Goal: Information Seeking & Learning: Learn about a topic

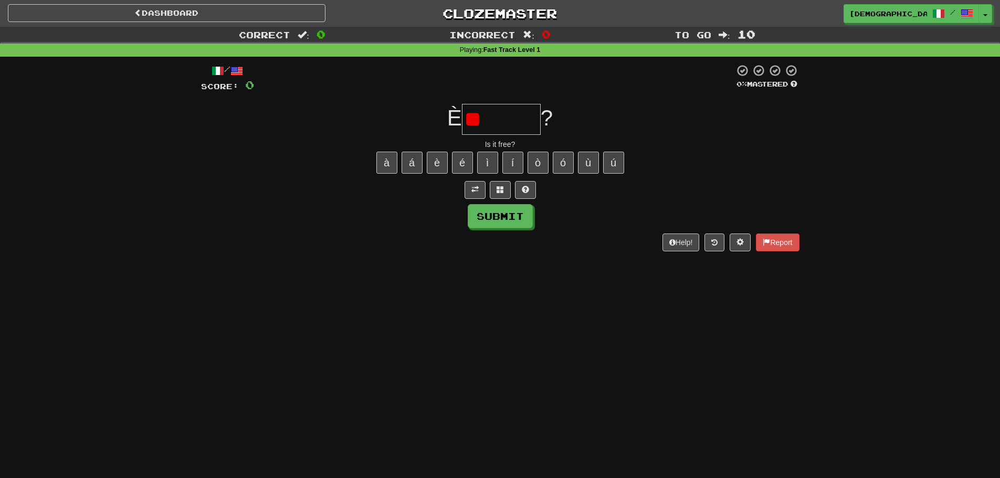
type input "*"
click at [527, 188] on span at bounding box center [525, 189] width 7 height 7
click at [509, 194] on button at bounding box center [512, 190] width 21 height 18
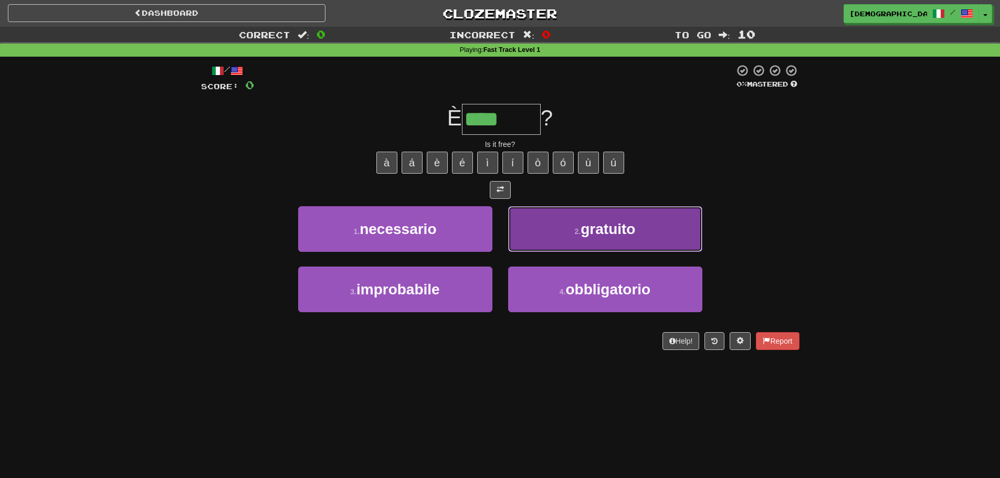
click at [628, 224] on span "gratuito" at bounding box center [608, 229] width 55 height 16
type input "********"
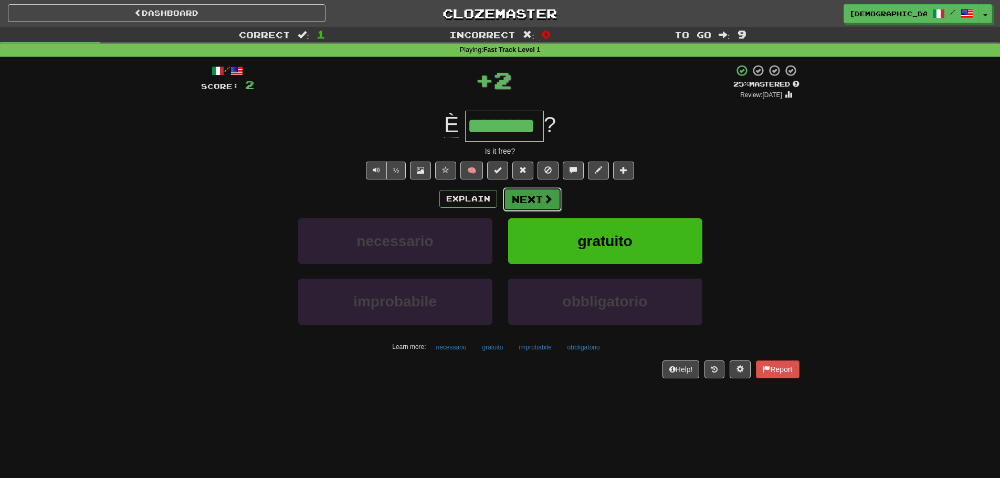
click at [558, 198] on button "Next" at bounding box center [532, 199] width 59 height 24
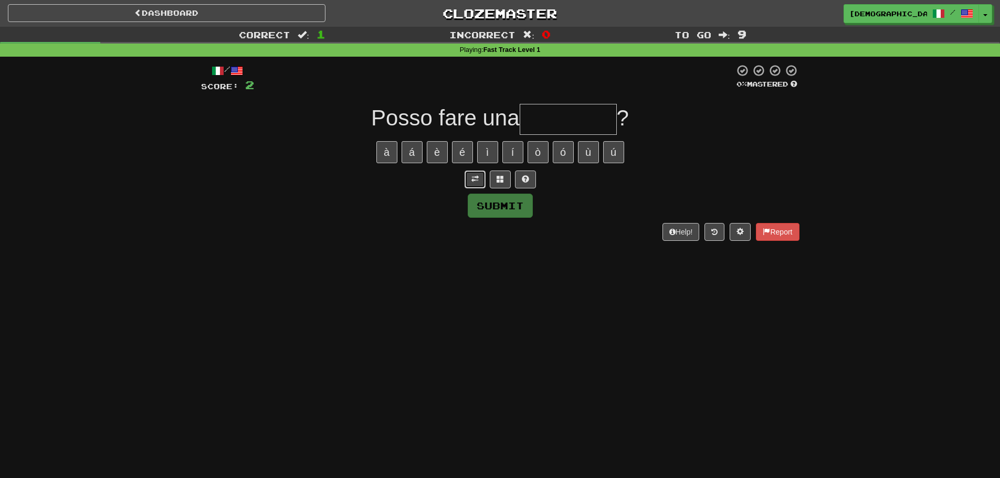
click at [481, 176] on button at bounding box center [475, 180] width 21 height 18
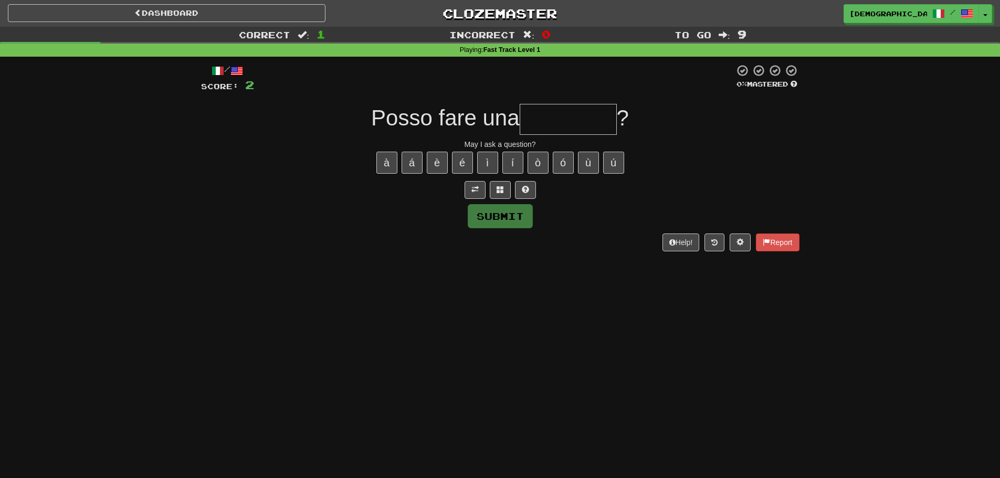
click at [553, 115] on input "text" at bounding box center [568, 119] width 97 height 31
type input "*"
click at [508, 193] on button at bounding box center [500, 190] width 21 height 18
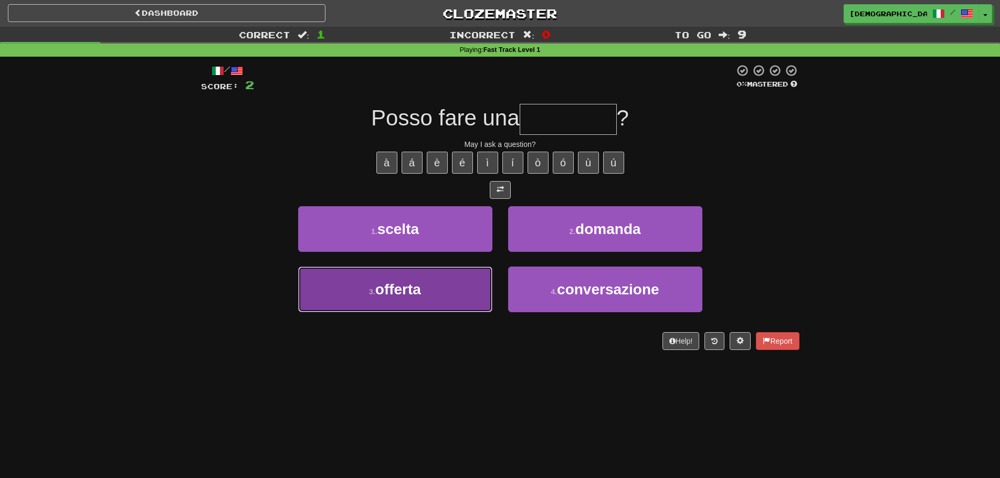
click at [450, 282] on button "3 . offerta" at bounding box center [395, 290] width 194 height 46
type input "*******"
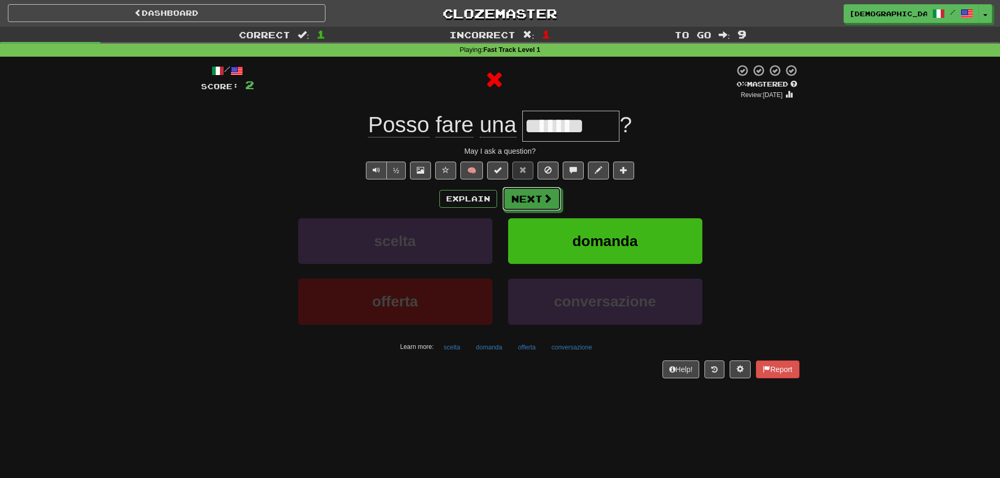
drag, startPoint x: 549, startPoint y: 203, endPoint x: 544, endPoint y: 207, distance: 6.3
click at [544, 207] on button "Next" at bounding box center [531, 199] width 59 height 24
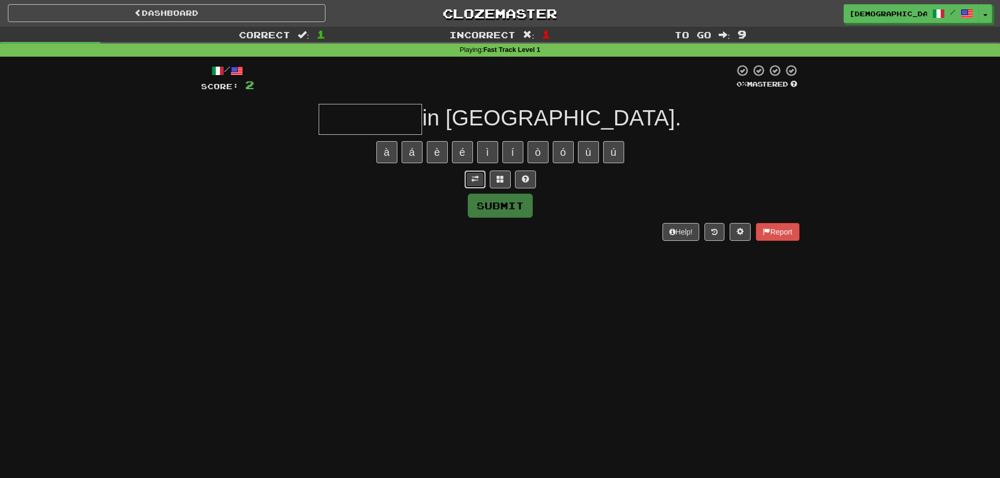
click at [479, 182] on button at bounding box center [475, 180] width 21 height 18
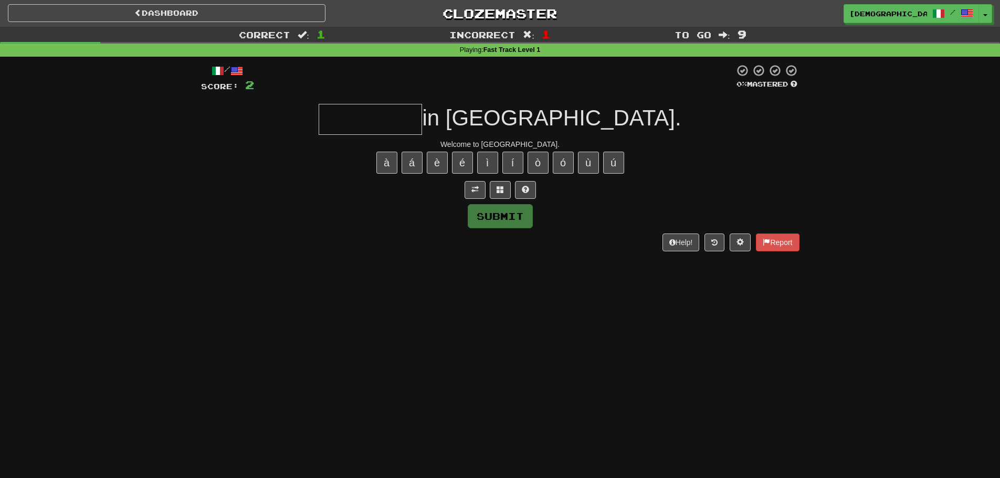
click at [422, 122] on input "text" at bounding box center [370, 119] width 103 height 31
type input "*"
type input "*********"
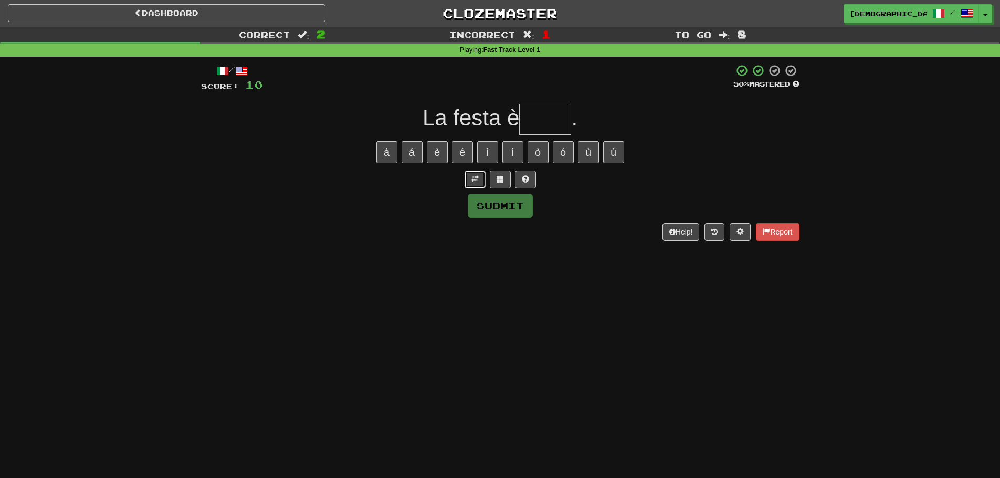
click at [473, 171] on button at bounding box center [475, 180] width 21 height 18
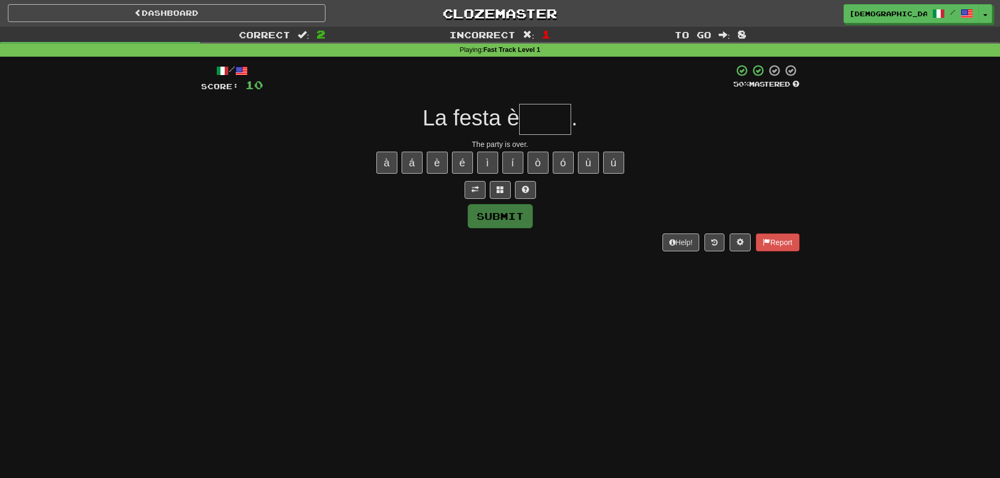
click at [546, 111] on input "text" at bounding box center [545, 119] width 52 height 31
type input "******"
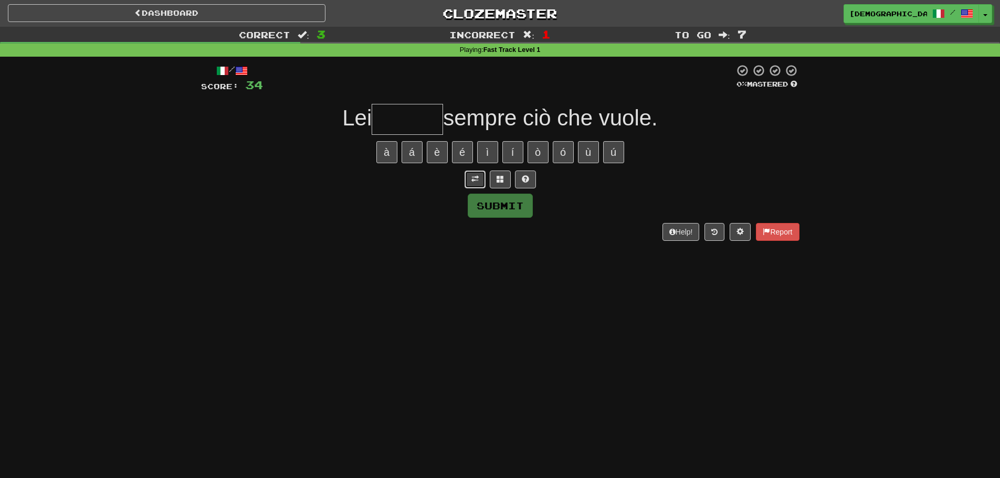
click at [479, 185] on button at bounding box center [475, 180] width 21 height 18
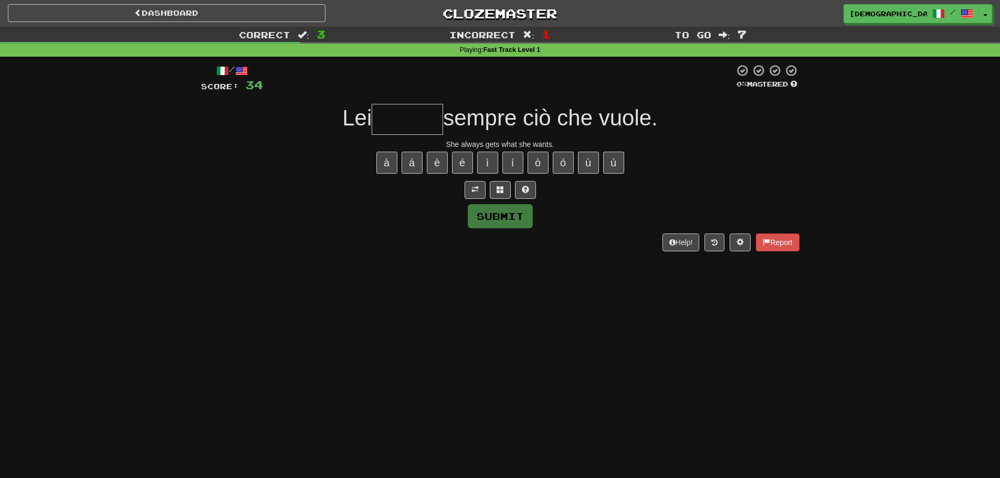
click at [392, 118] on input "text" at bounding box center [407, 119] width 71 height 31
type input "*"
click at [533, 184] on button at bounding box center [525, 190] width 21 height 18
click at [520, 191] on button at bounding box center [512, 190] width 21 height 18
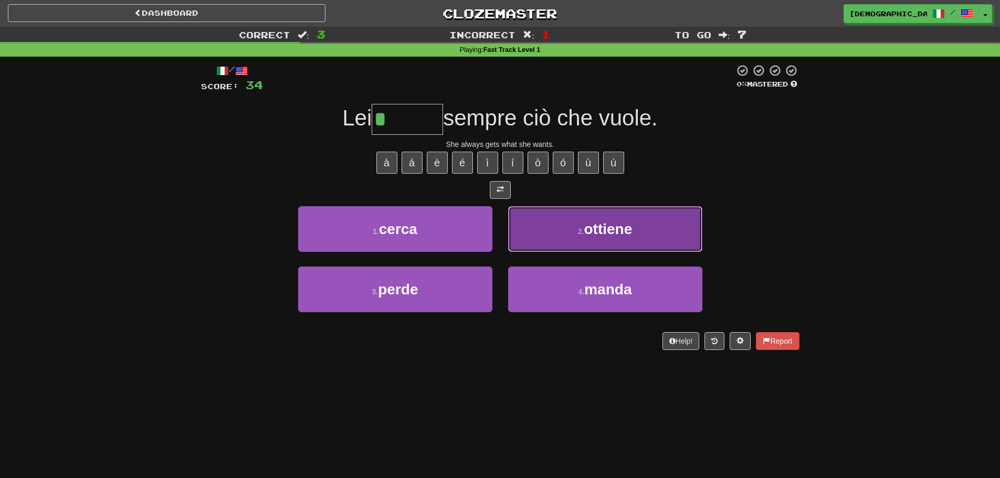
click at [554, 212] on button "2 . ottiene" at bounding box center [605, 229] width 194 height 46
type input "*******"
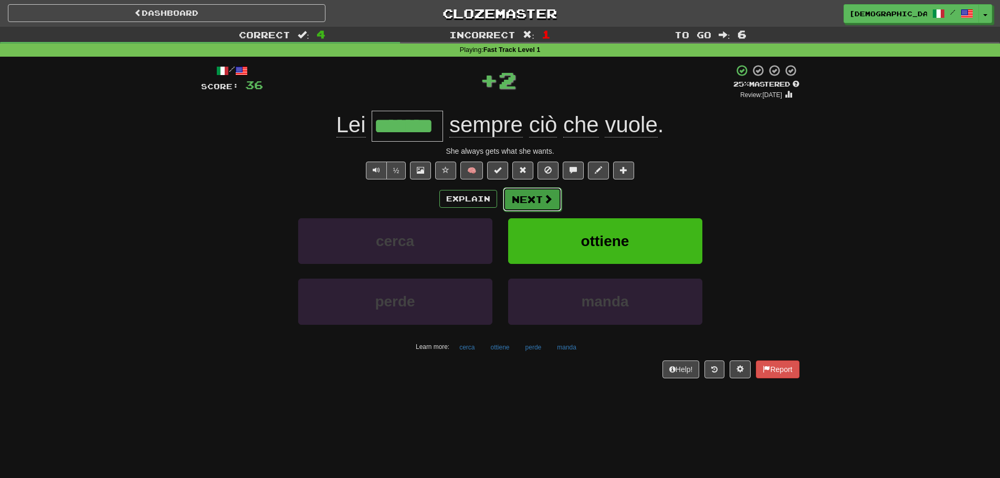
click at [546, 204] on span at bounding box center [547, 198] width 9 height 9
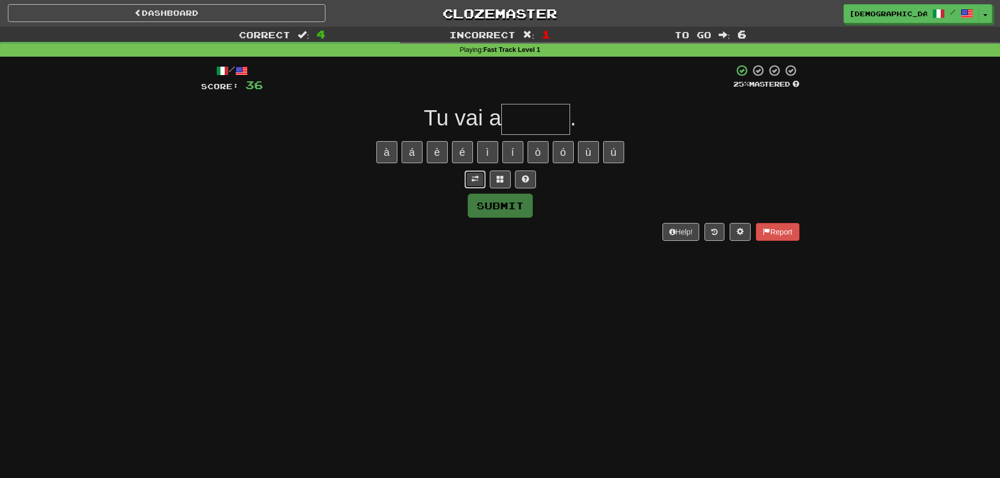
click at [472, 181] on span at bounding box center [474, 178] width 7 height 7
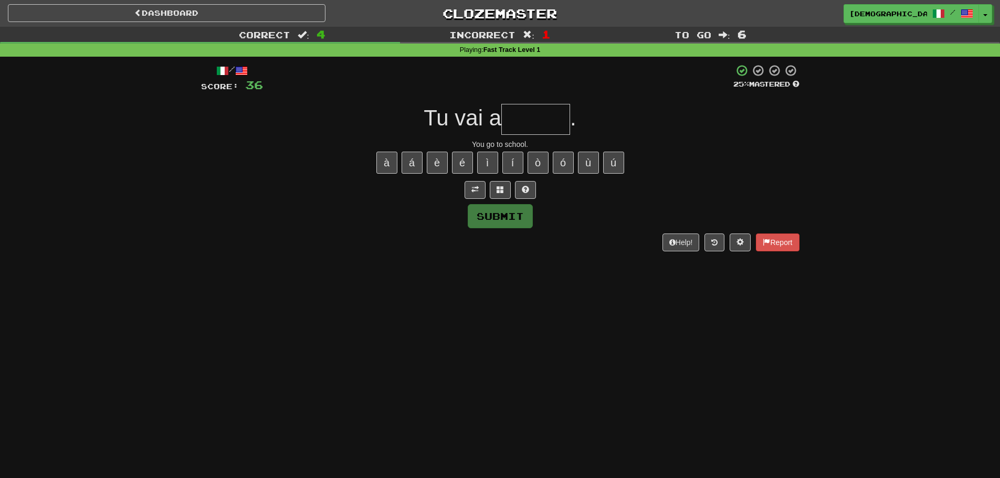
click at [537, 104] on input "text" at bounding box center [535, 119] width 69 height 31
type input "******"
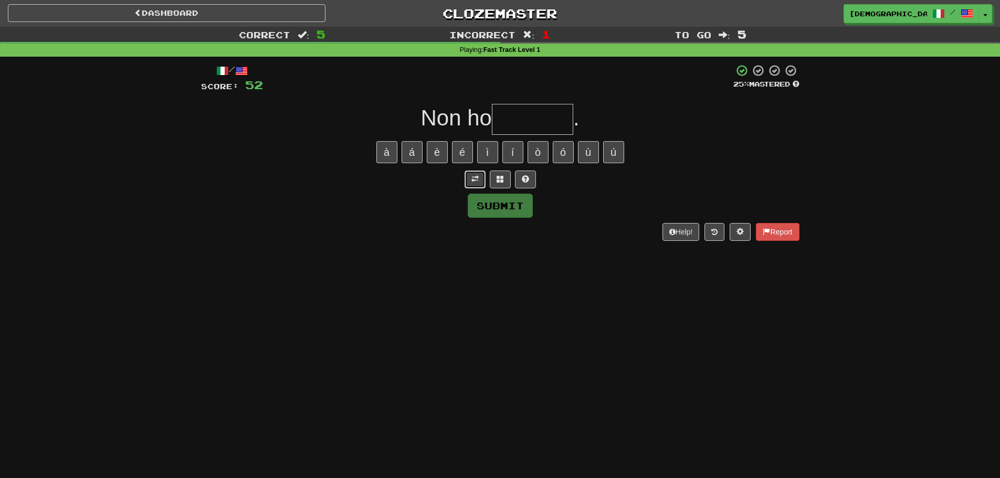
click at [482, 173] on button at bounding box center [475, 180] width 21 height 18
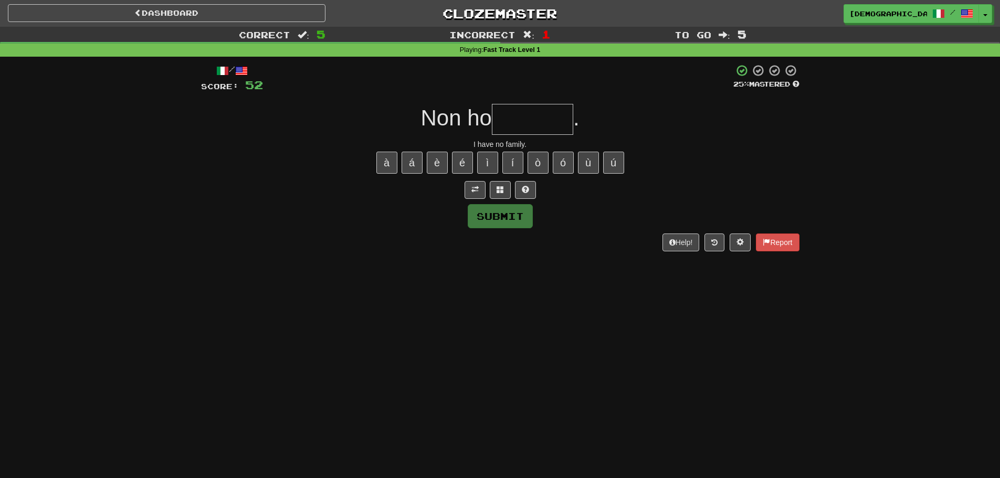
click at [521, 114] on input "text" at bounding box center [532, 119] width 81 height 31
type input "********"
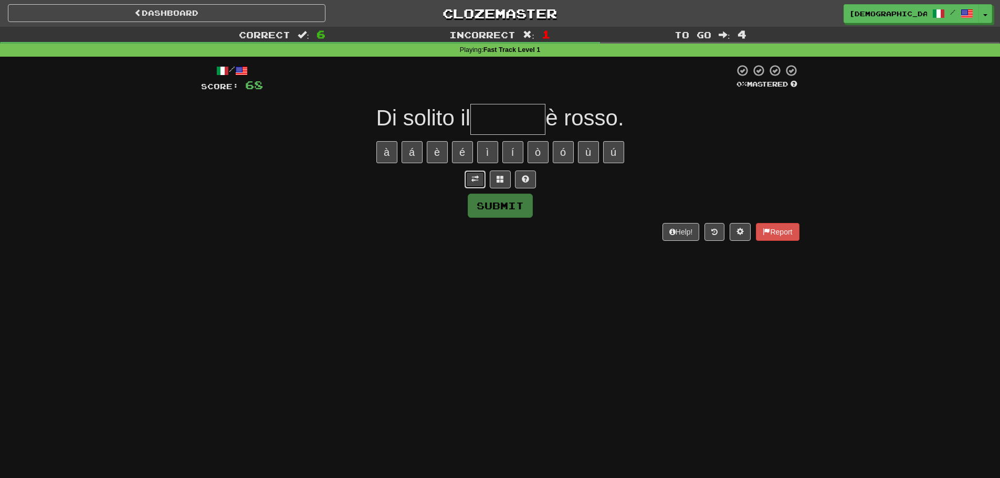
click at [471, 177] on span at bounding box center [474, 178] width 7 height 7
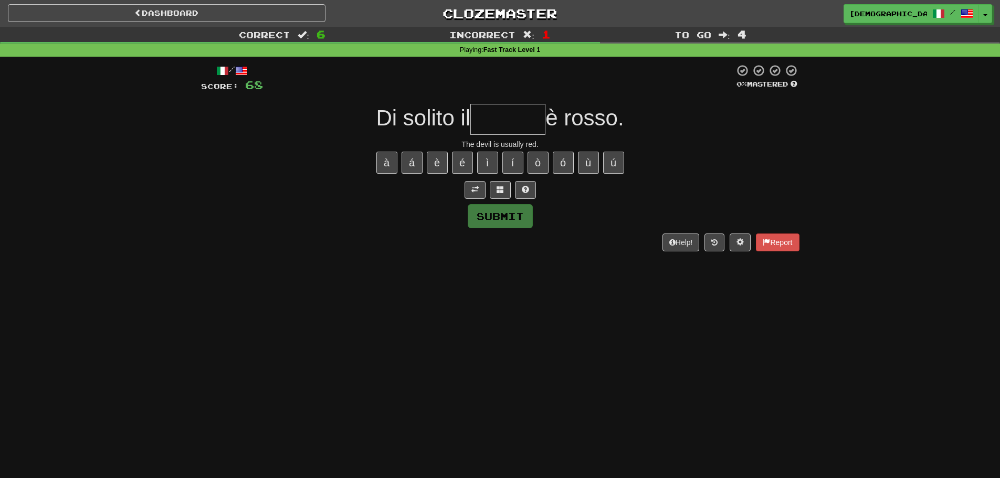
click at [507, 115] on input "text" at bounding box center [507, 119] width 75 height 31
type input "*"
click at [535, 184] on div at bounding box center [500, 190] width 598 height 18
click at [533, 185] on button at bounding box center [525, 190] width 21 height 18
click at [517, 191] on button at bounding box center [512, 190] width 21 height 18
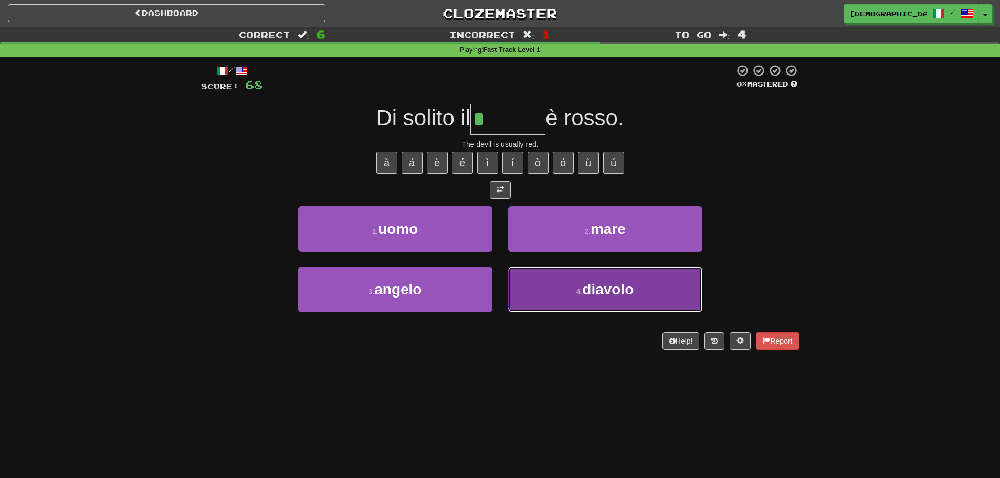
click at [520, 280] on button "4 . diavolo" at bounding box center [605, 290] width 194 height 46
type input "*******"
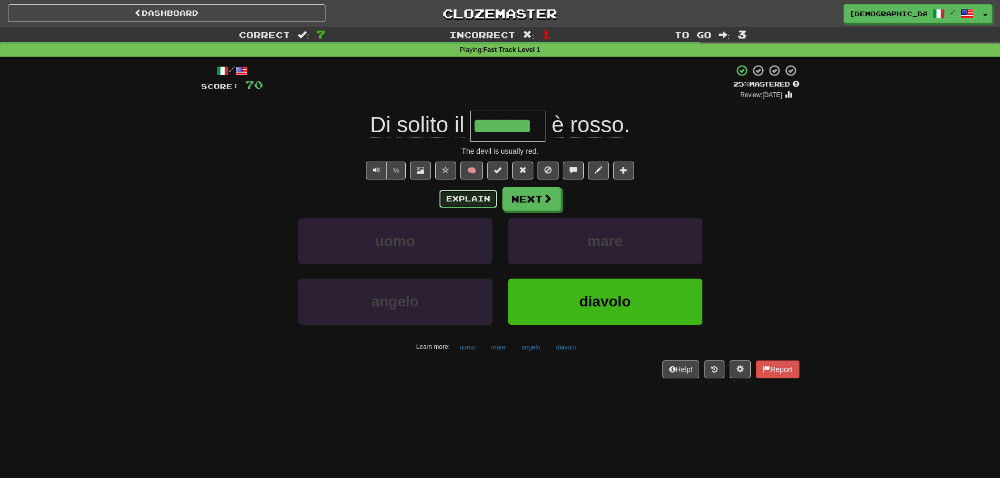
click at [459, 195] on button "Explain" at bounding box center [468, 199] width 58 height 18
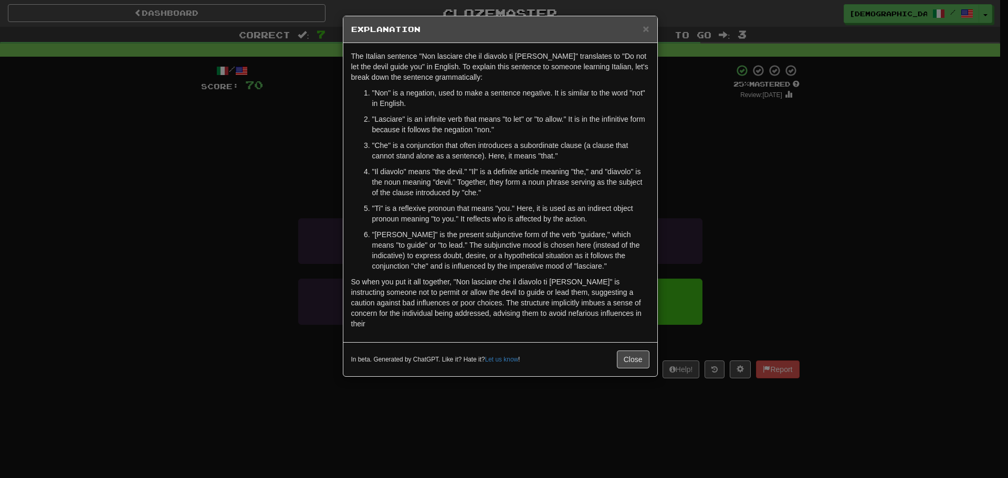
click at [237, 148] on div "× Explanation The Italian sentence "Non lasciare che il diavolo ti [PERSON_NAME…" at bounding box center [504, 239] width 1008 height 478
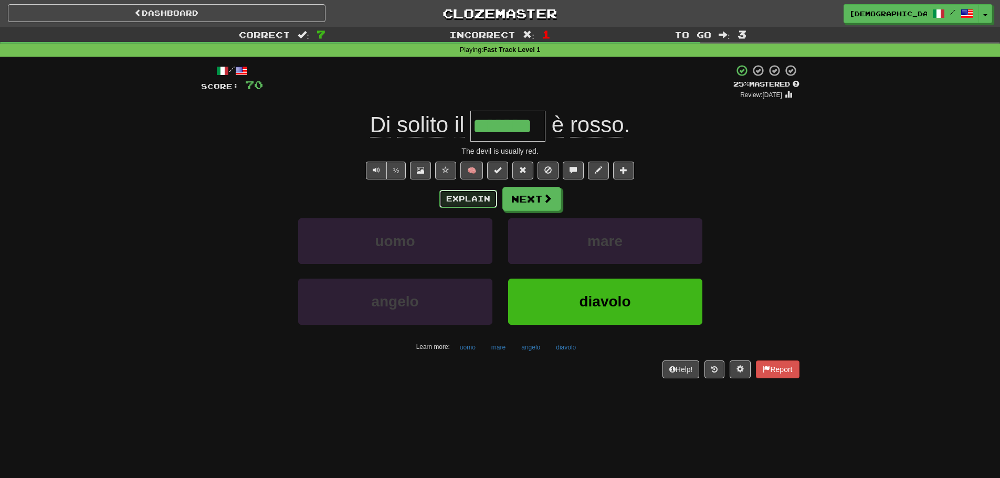
click at [468, 196] on button "Explain" at bounding box center [468, 199] width 58 height 18
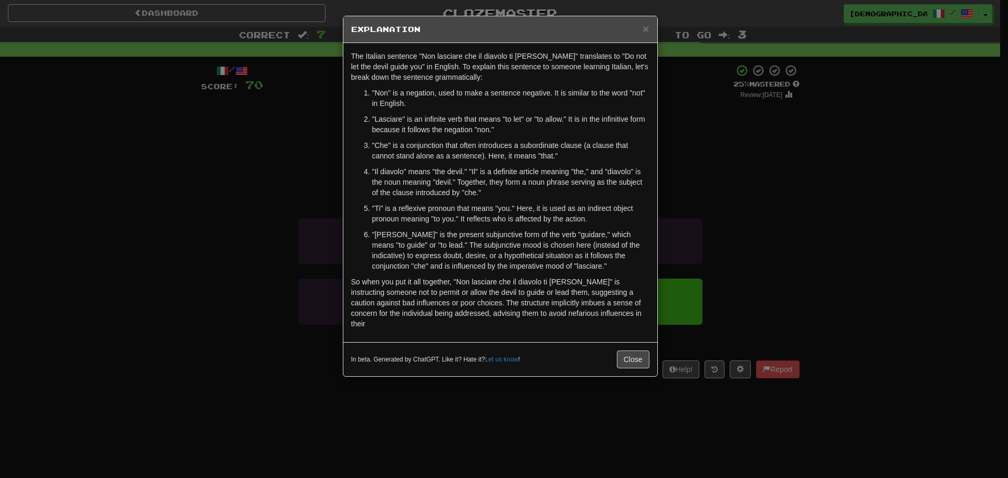
click at [233, 308] on div "× Explanation The Italian sentence "Non lasciare che il diavolo ti [PERSON_NAME…" at bounding box center [504, 239] width 1008 height 478
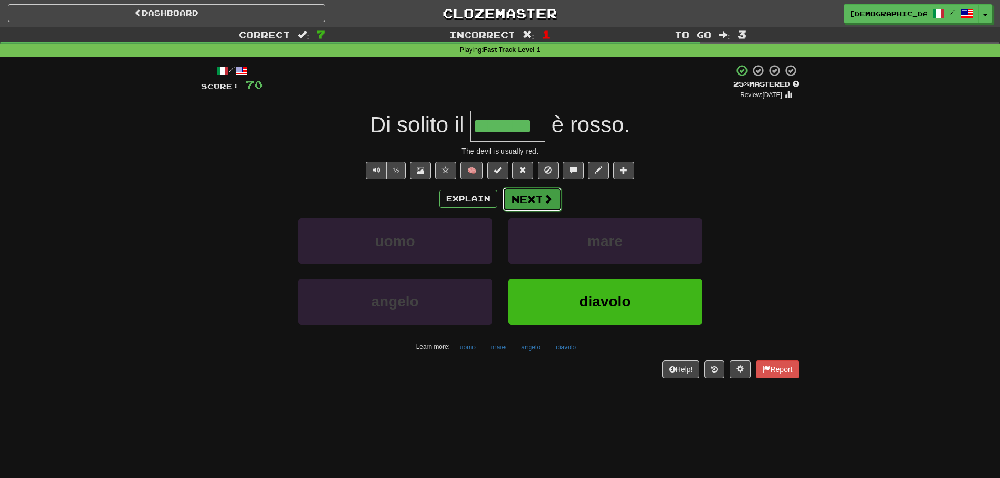
click at [531, 197] on button "Next" at bounding box center [532, 199] width 59 height 24
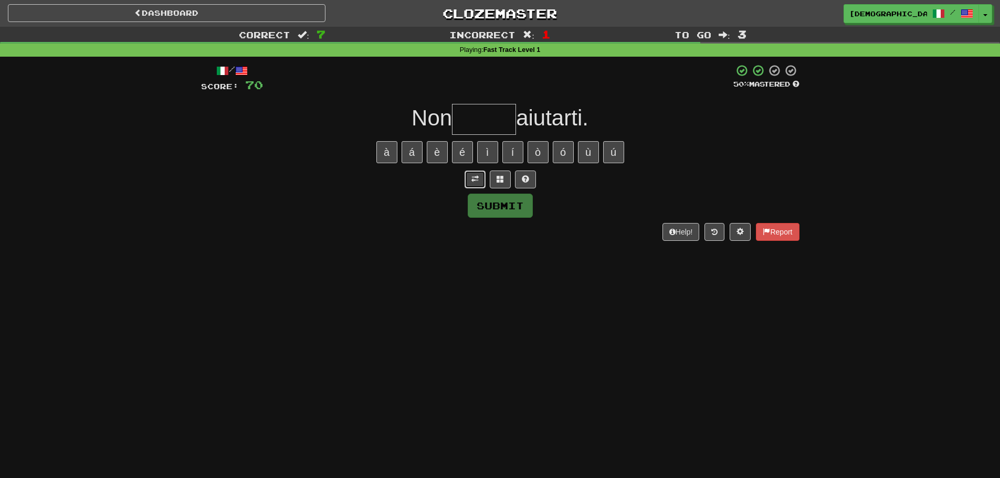
click at [478, 175] on span at bounding box center [474, 178] width 7 height 7
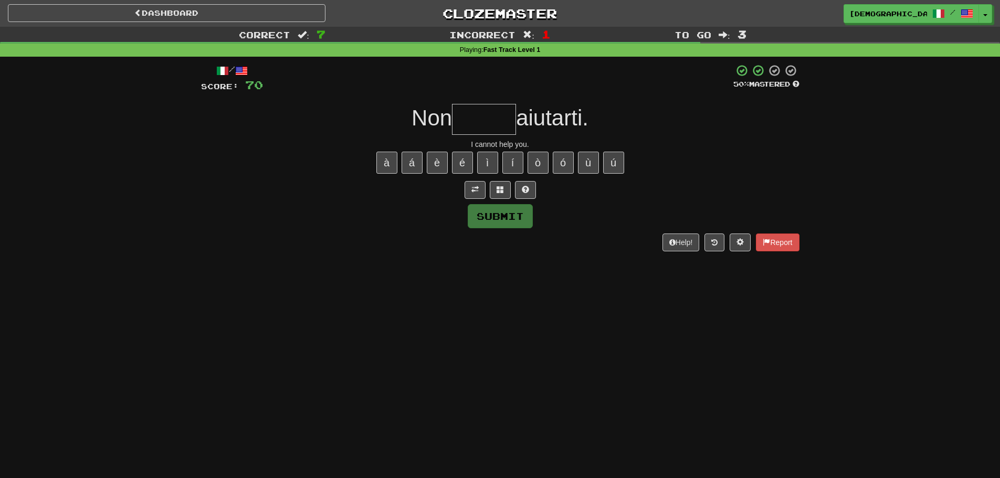
click at [474, 118] on input "text" at bounding box center [484, 119] width 64 height 31
type input "*****"
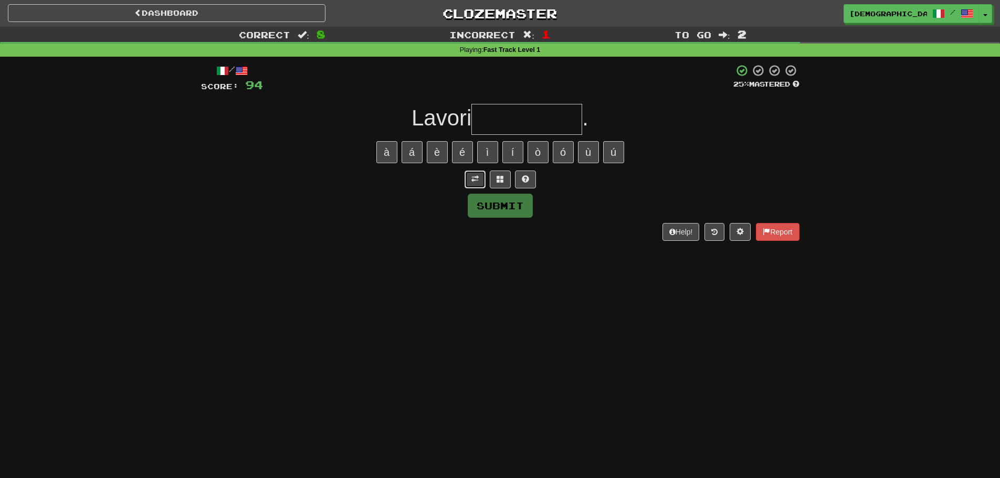
click at [469, 178] on button at bounding box center [475, 180] width 21 height 18
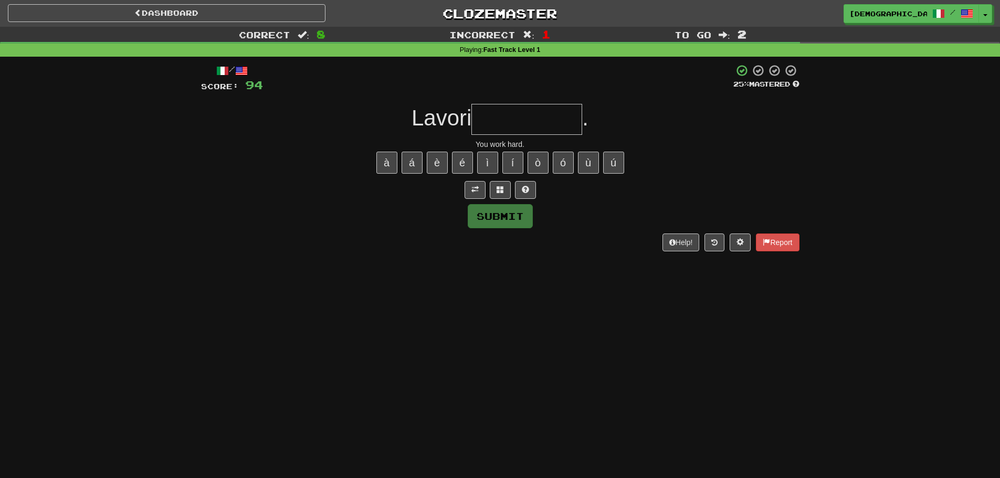
click at [517, 115] on input "text" at bounding box center [526, 119] width 111 height 31
click at [500, 183] on button at bounding box center [500, 190] width 21 height 18
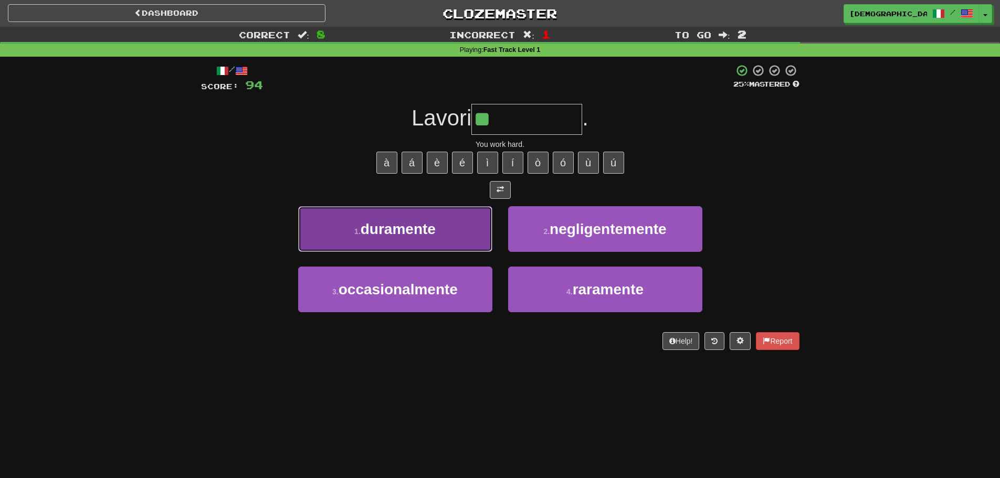
click at [456, 219] on button "1 . duramente" at bounding box center [395, 229] width 194 height 46
type input "*********"
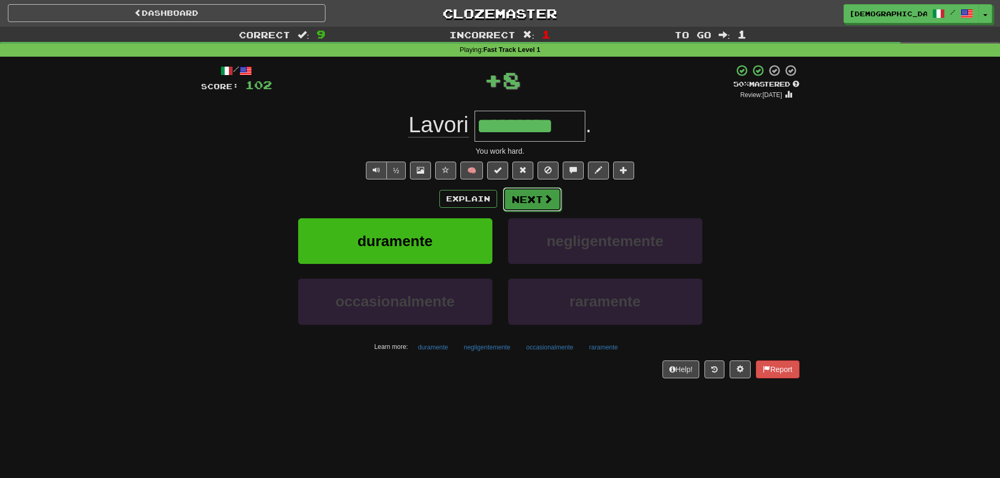
click at [511, 191] on button "Next" at bounding box center [532, 199] width 59 height 24
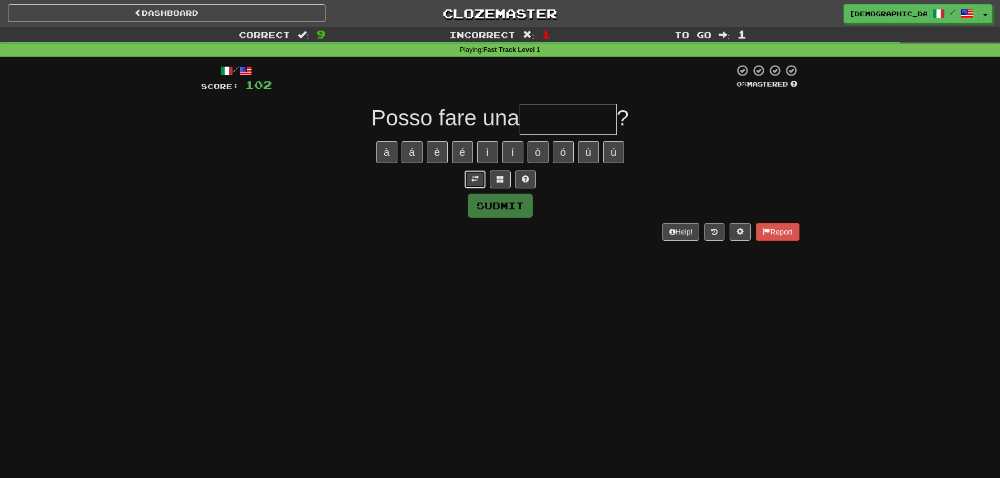
click at [480, 183] on button at bounding box center [475, 180] width 21 height 18
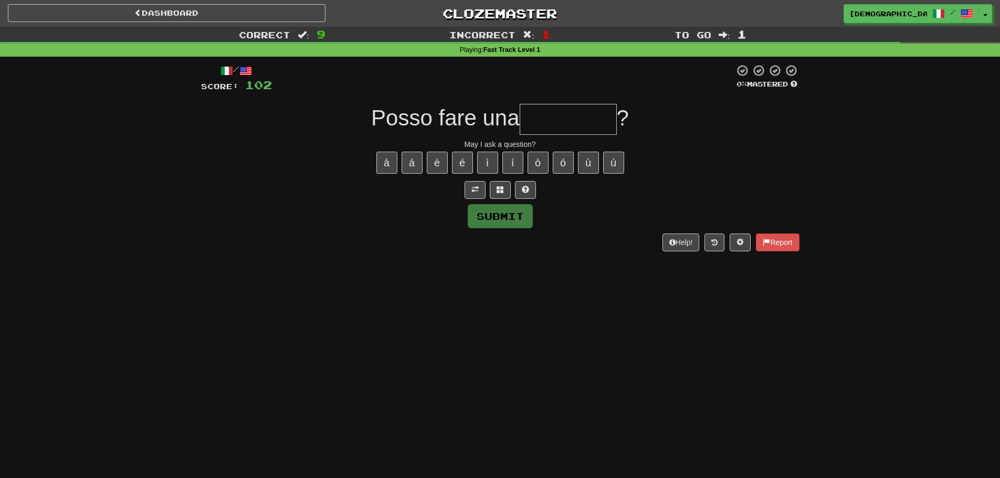
click at [584, 124] on input "text" at bounding box center [568, 119] width 97 height 31
type input "*"
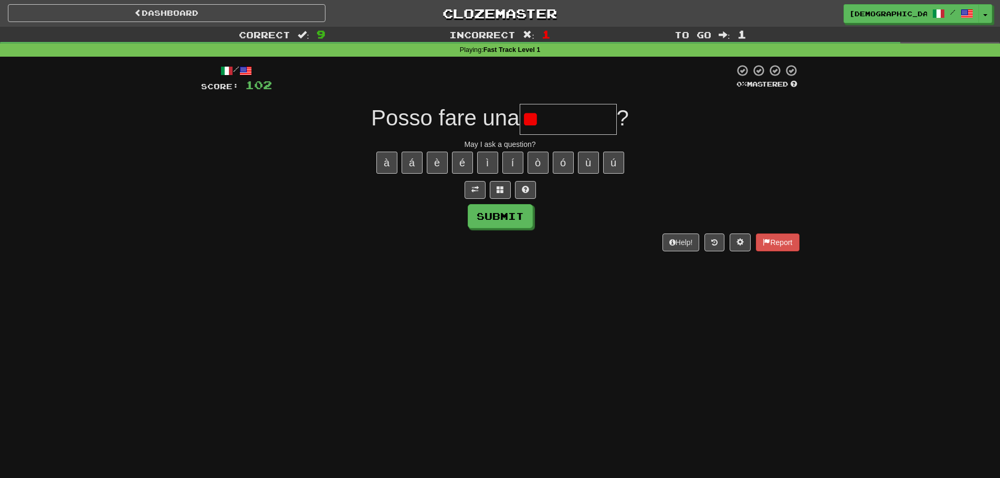
type input "*"
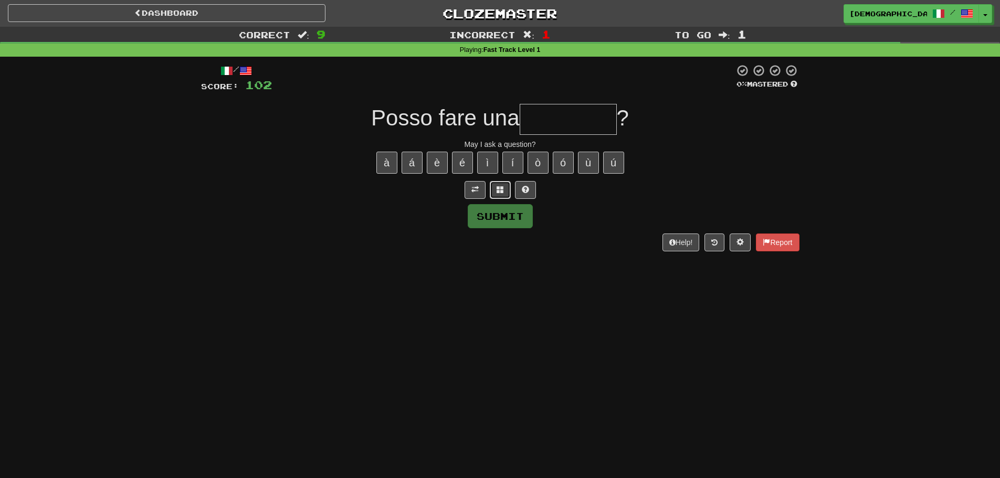
click at [497, 192] on span at bounding box center [500, 189] width 7 height 7
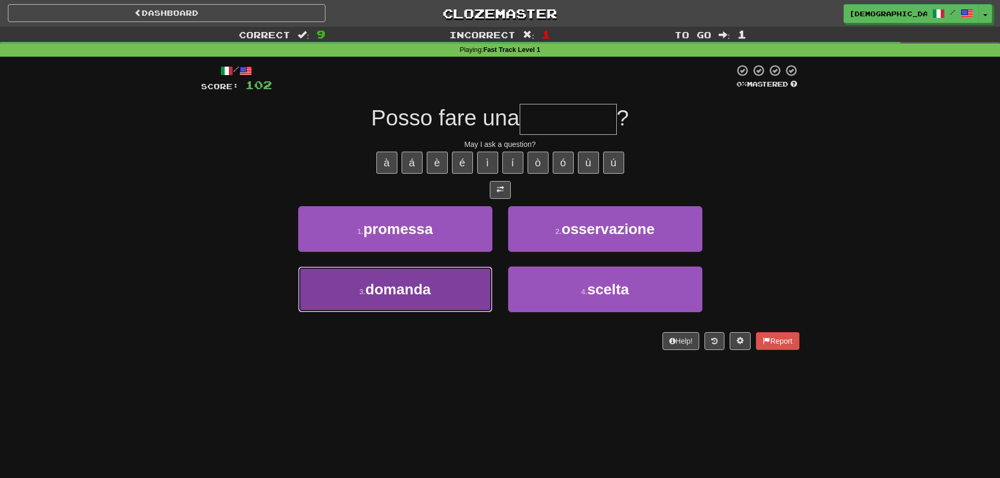
click at [434, 286] on button "3 . domanda" at bounding box center [395, 290] width 194 height 46
type input "*******"
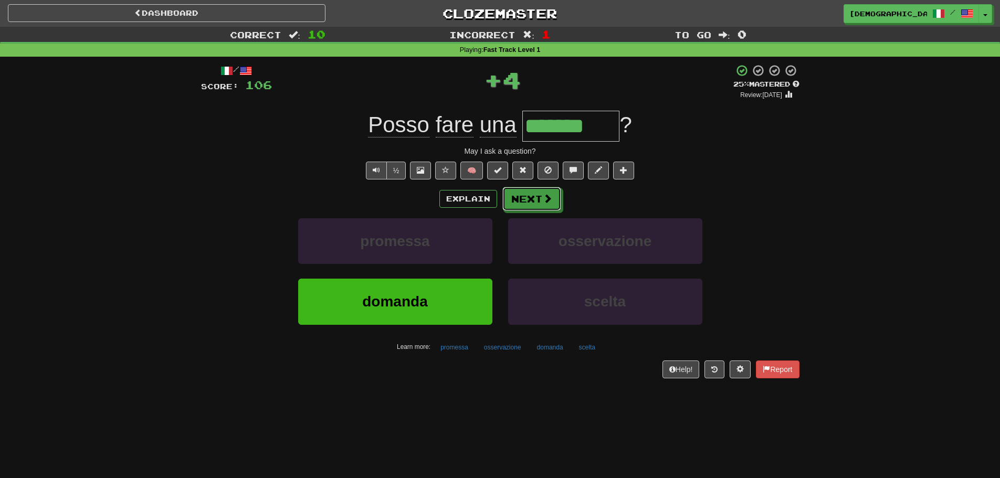
click at [550, 199] on span at bounding box center [547, 198] width 9 height 9
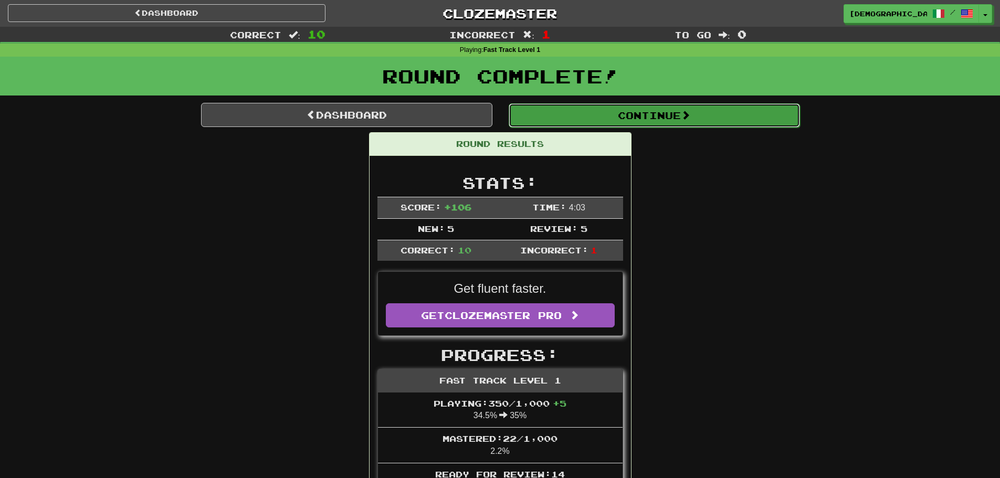
click at [628, 120] on button "Continue" at bounding box center [654, 115] width 291 height 24
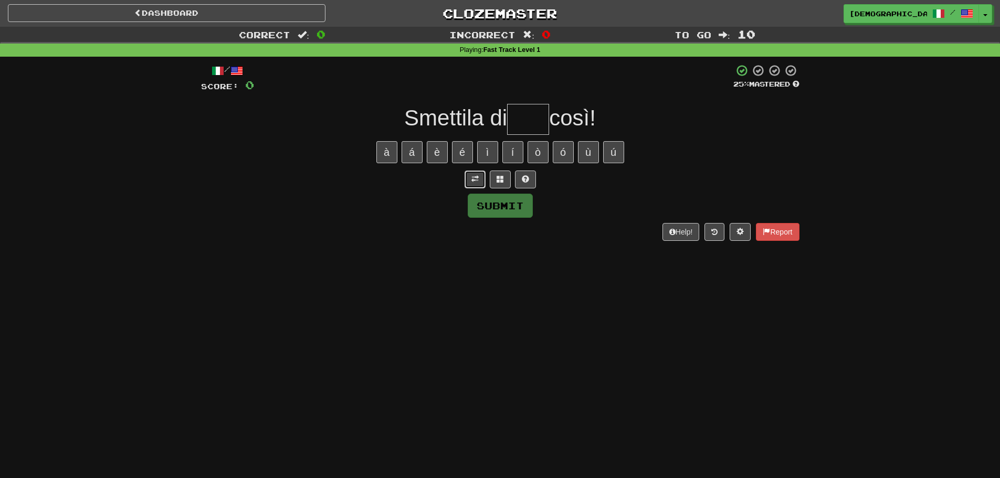
click at [473, 187] on button at bounding box center [475, 180] width 21 height 18
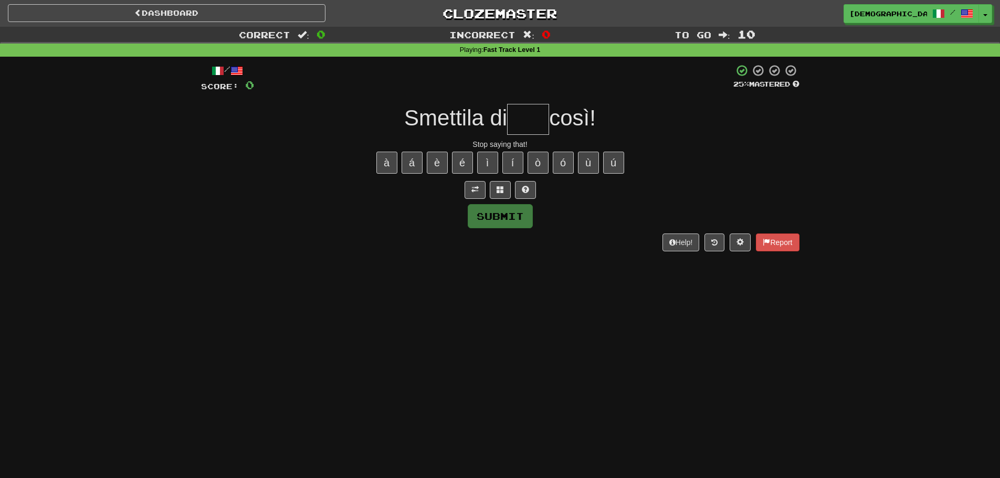
click at [521, 114] on input "text" at bounding box center [528, 119] width 42 height 31
type input "****"
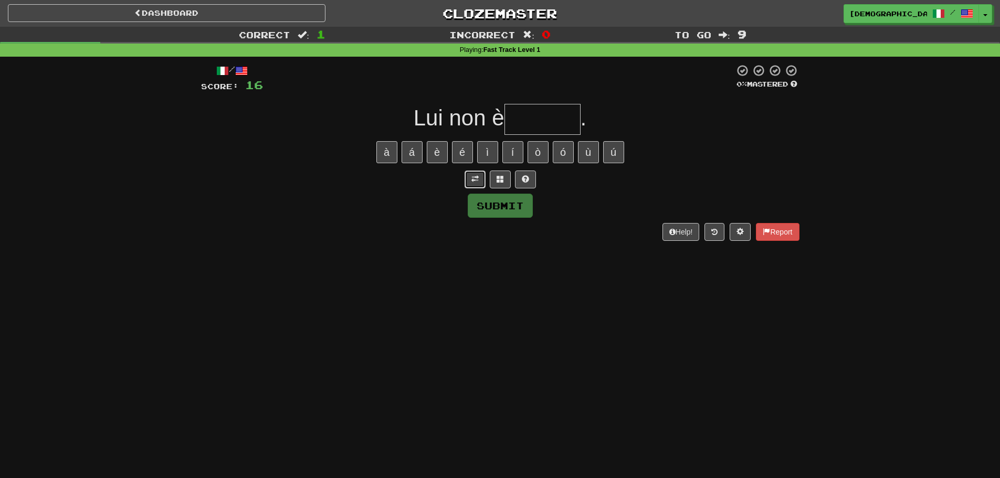
click at [477, 183] on span at bounding box center [474, 178] width 7 height 7
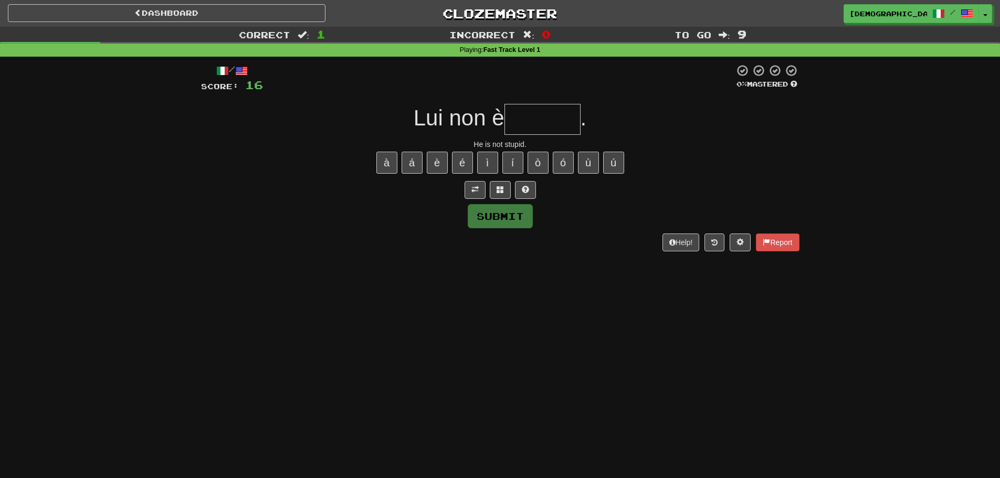
click at [547, 119] on input "text" at bounding box center [542, 119] width 76 height 31
type input "*******"
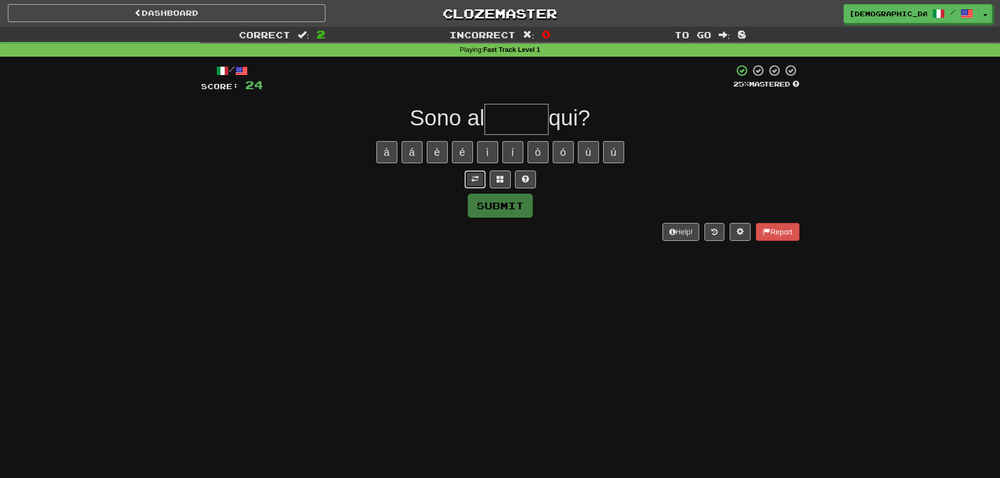
click at [471, 174] on button at bounding box center [475, 180] width 21 height 18
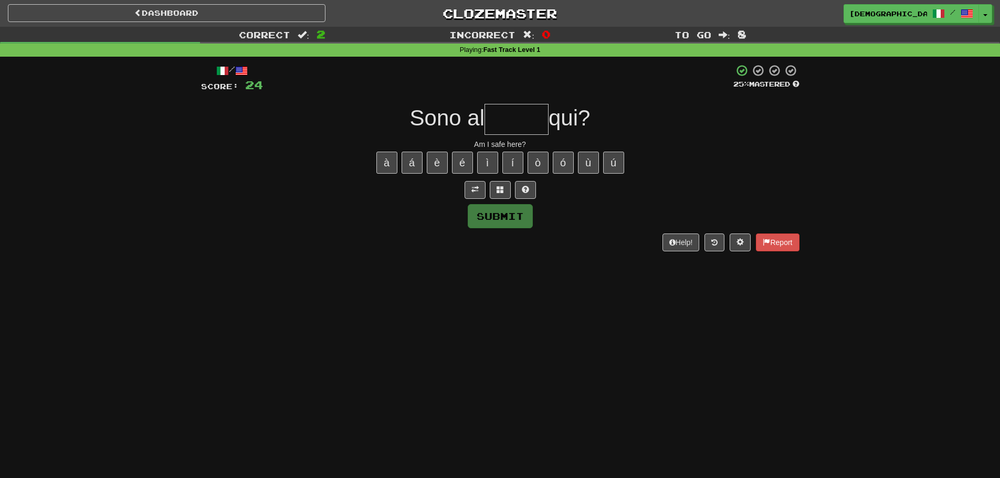
click at [515, 125] on input "text" at bounding box center [517, 119] width 64 height 31
click at [507, 187] on button at bounding box center [500, 190] width 21 height 18
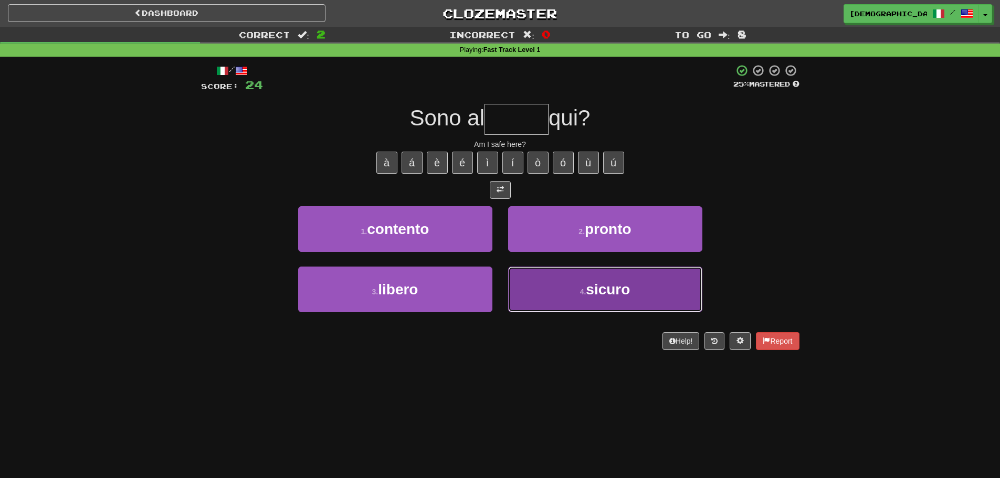
click at [557, 290] on button "4 . sicuro" at bounding box center [605, 290] width 194 height 46
type input "******"
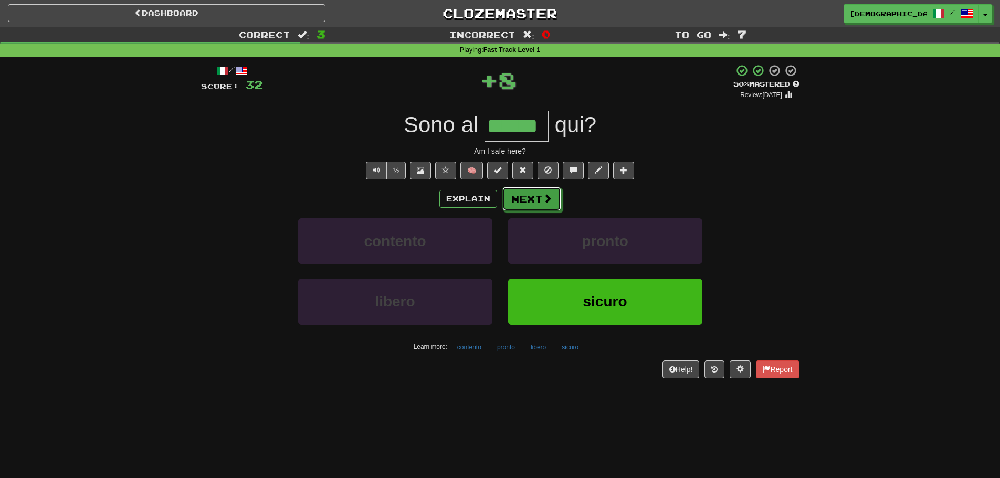
click at [547, 198] on span at bounding box center [547, 198] width 9 height 9
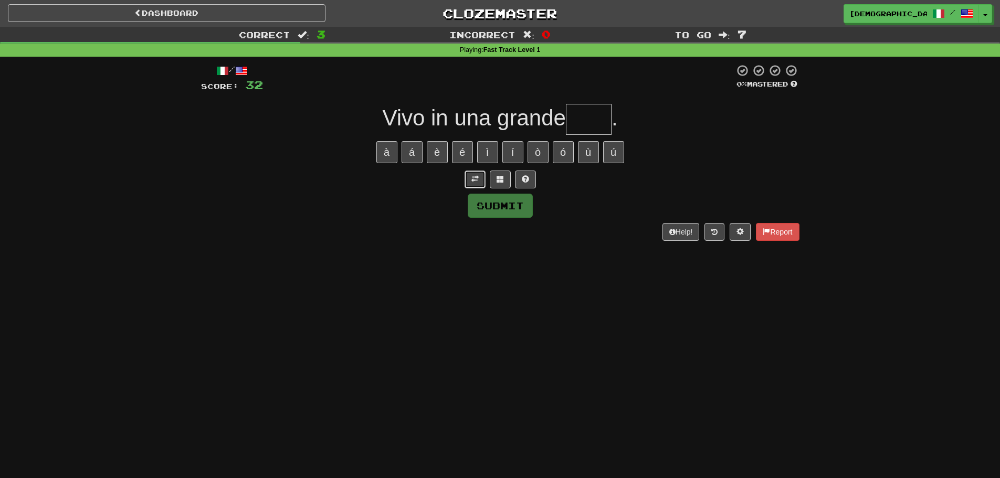
click at [477, 186] on button at bounding box center [475, 180] width 21 height 18
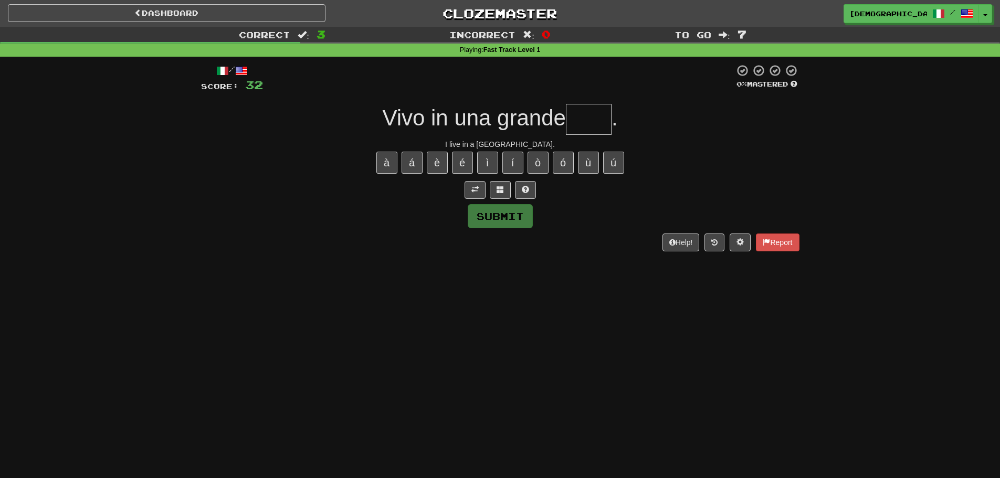
click at [600, 119] on input "text" at bounding box center [589, 119] width 46 height 31
click at [459, 167] on button "é" at bounding box center [462, 163] width 21 height 22
click at [443, 165] on button "è" at bounding box center [437, 163] width 21 height 22
click at [392, 162] on button "à" at bounding box center [386, 163] width 21 height 22
type input "*****"
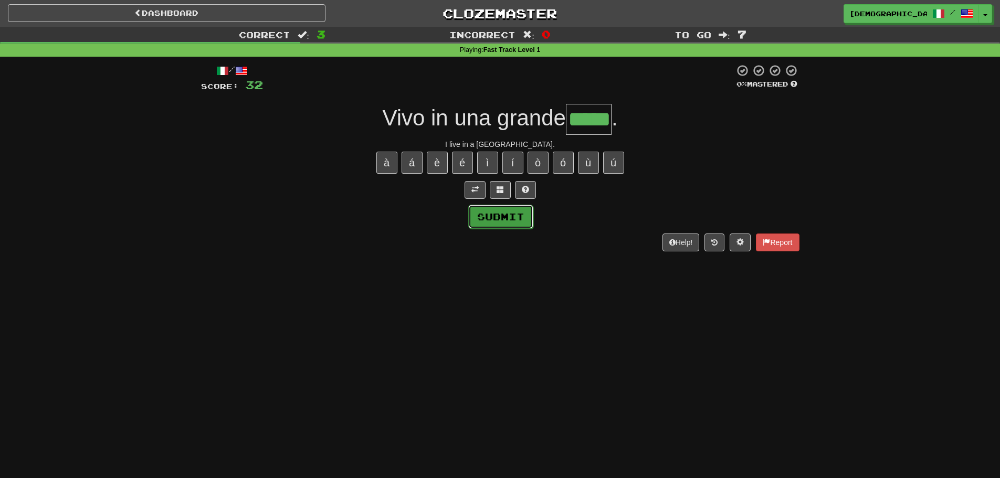
click at [492, 207] on button "Submit" at bounding box center [500, 217] width 65 height 24
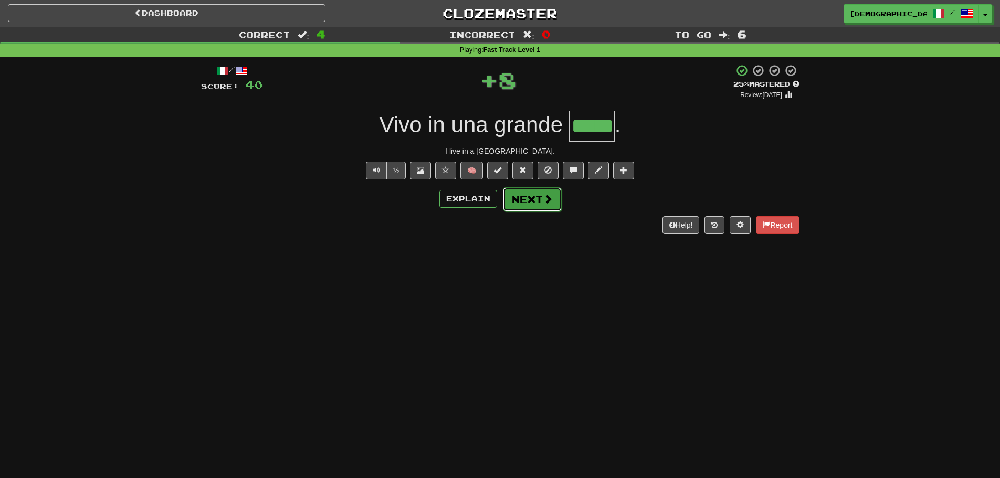
click at [508, 196] on button "Next" at bounding box center [532, 199] width 59 height 24
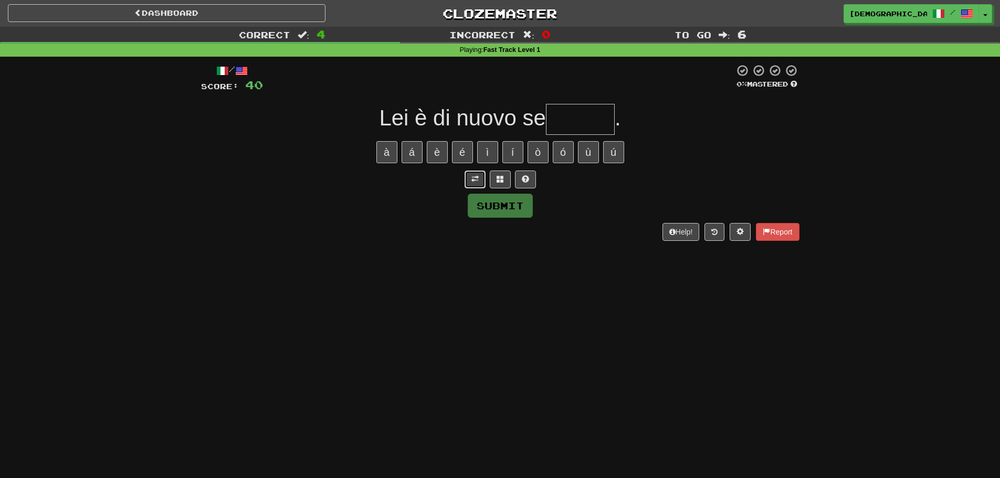
click at [476, 182] on span at bounding box center [474, 178] width 7 height 7
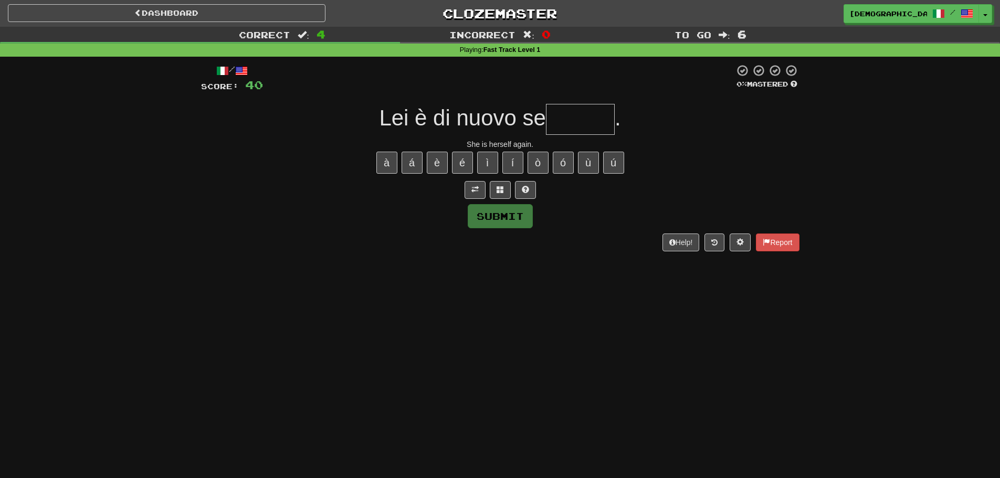
click at [572, 118] on input "text" at bounding box center [580, 119] width 69 height 31
drag, startPoint x: 453, startPoint y: 119, endPoint x: 527, endPoint y: 118, distance: 73.5
click at [509, 120] on span "Lei è di nuovo se" at bounding box center [462, 118] width 167 height 25
click at [573, 125] on input "text" at bounding box center [580, 119] width 69 height 31
type input "*"
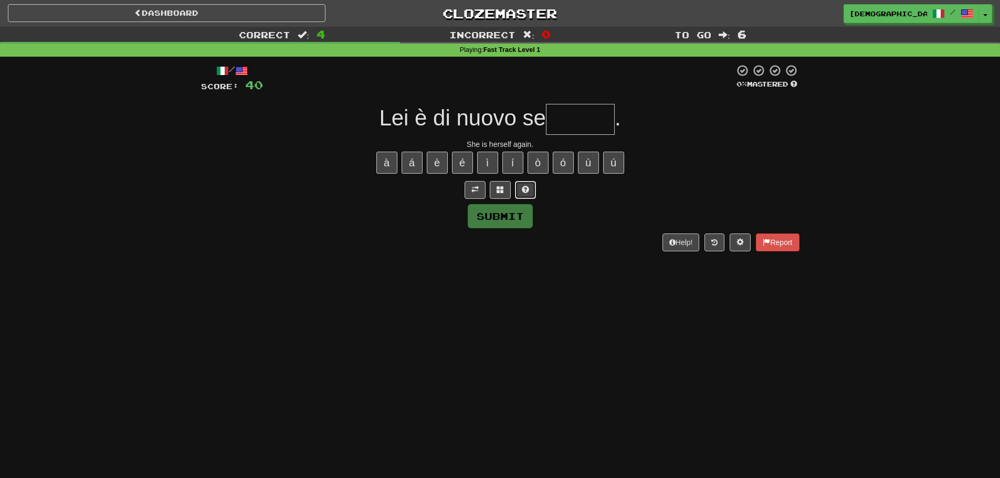
click at [534, 188] on button at bounding box center [525, 190] width 21 height 18
click at [506, 192] on button at bounding box center [512, 190] width 21 height 18
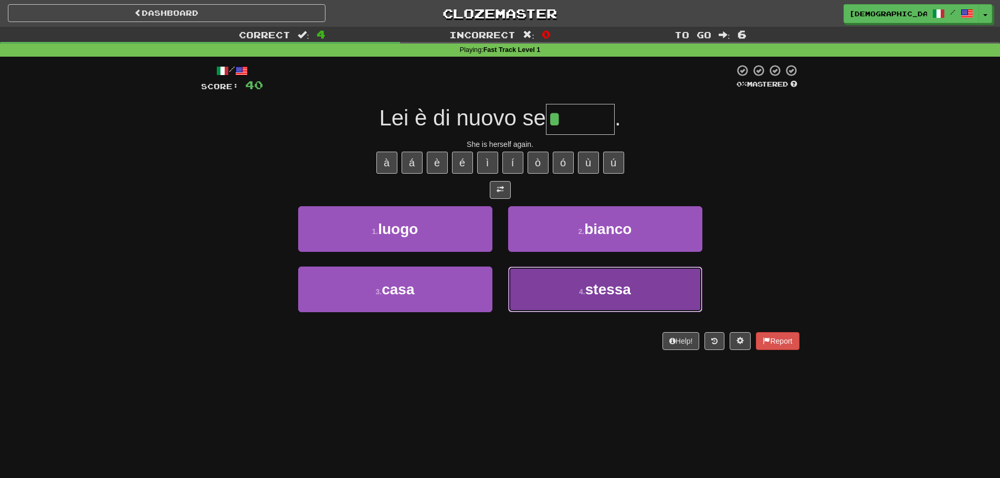
click at [559, 277] on button "4 . stessa" at bounding box center [605, 290] width 194 height 46
type input "******"
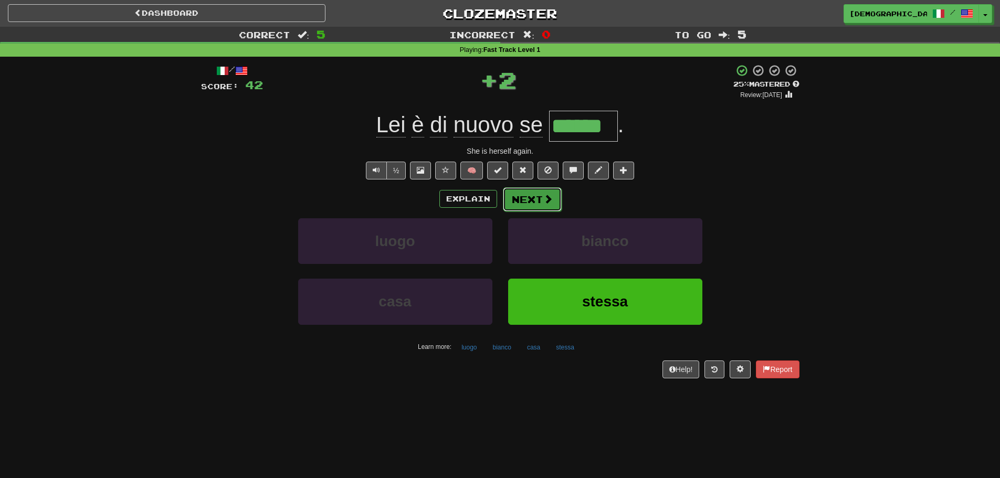
click at [529, 204] on button "Next" at bounding box center [532, 199] width 59 height 24
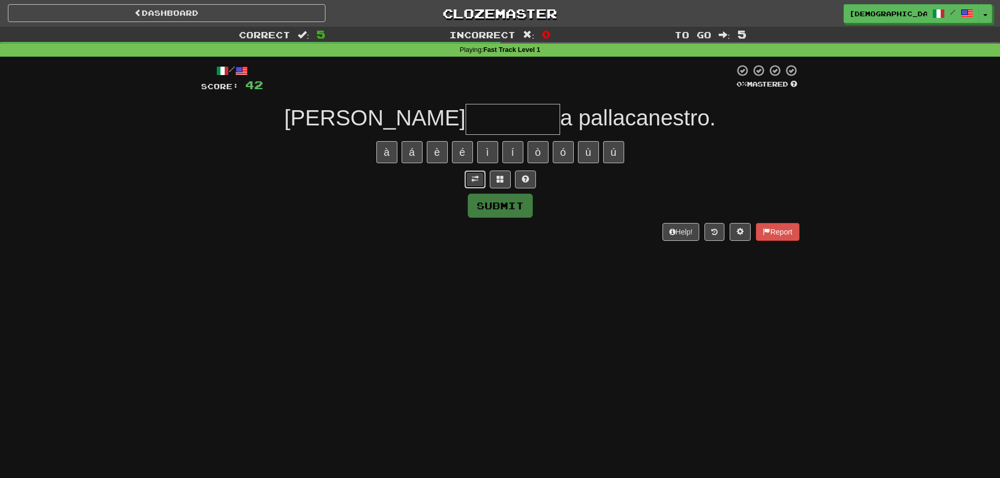
click at [475, 184] on button at bounding box center [475, 180] width 21 height 18
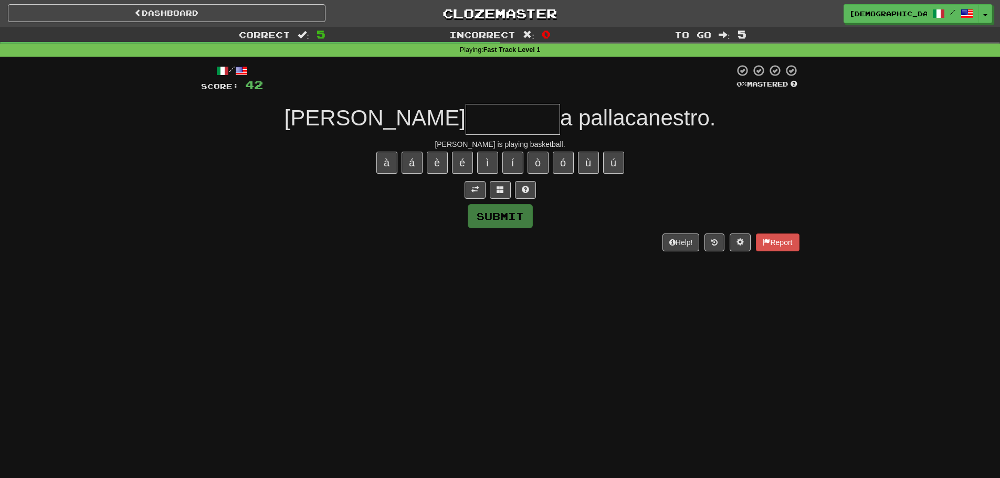
click at [478, 127] on input "text" at bounding box center [513, 119] width 94 height 31
click at [524, 182] on button at bounding box center [525, 190] width 21 height 18
type input "********"
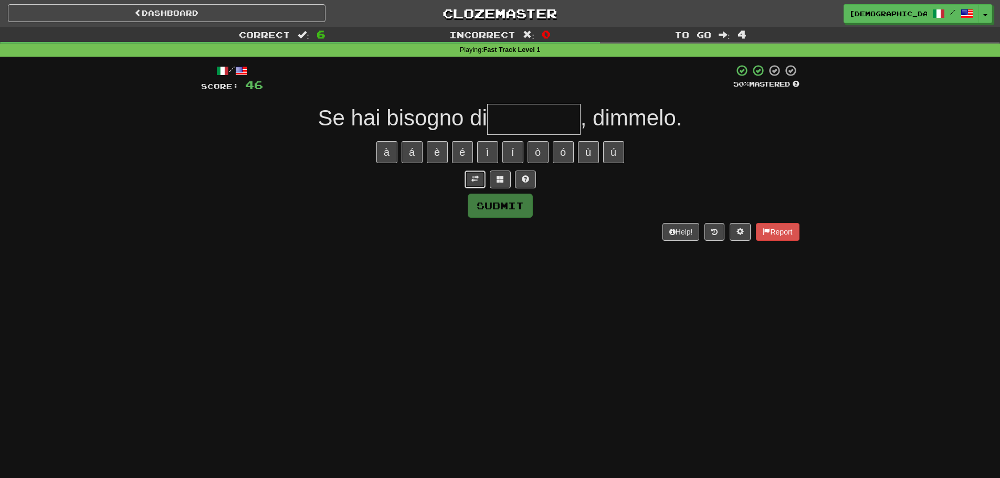
click at [474, 181] on span at bounding box center [474, 178] width 7 height 7
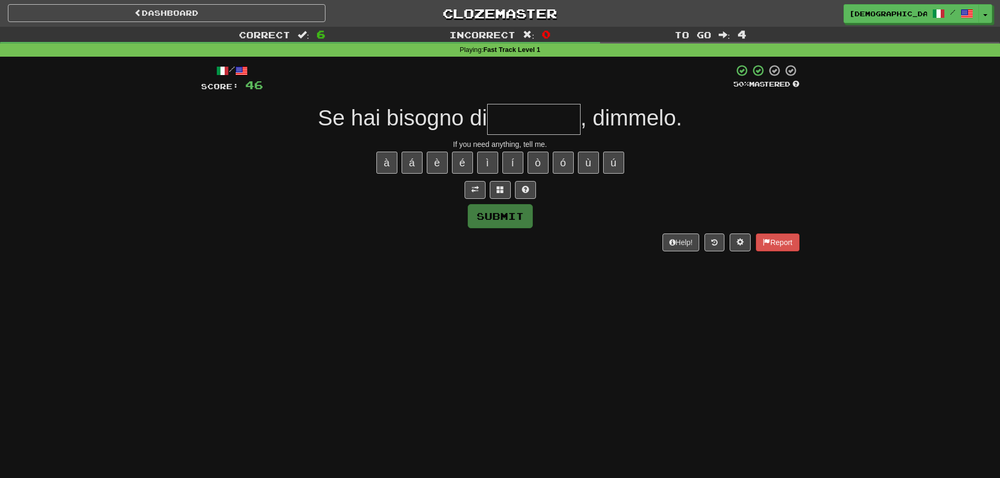
click at [522, 116] on input "text" at bounding box center [533, 119] width 93 height 31
type input "********"
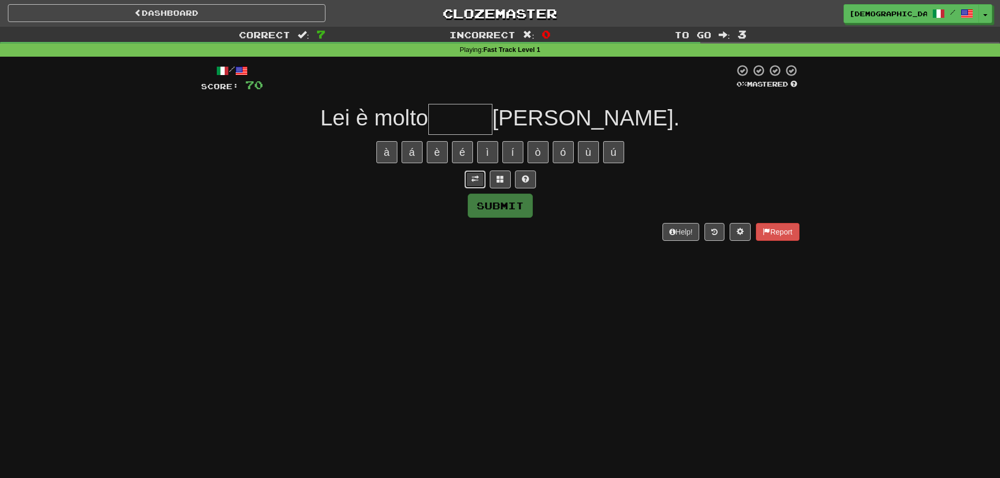
click at [472, 184] on button at bounding box center [475, 180] width 21 height 18
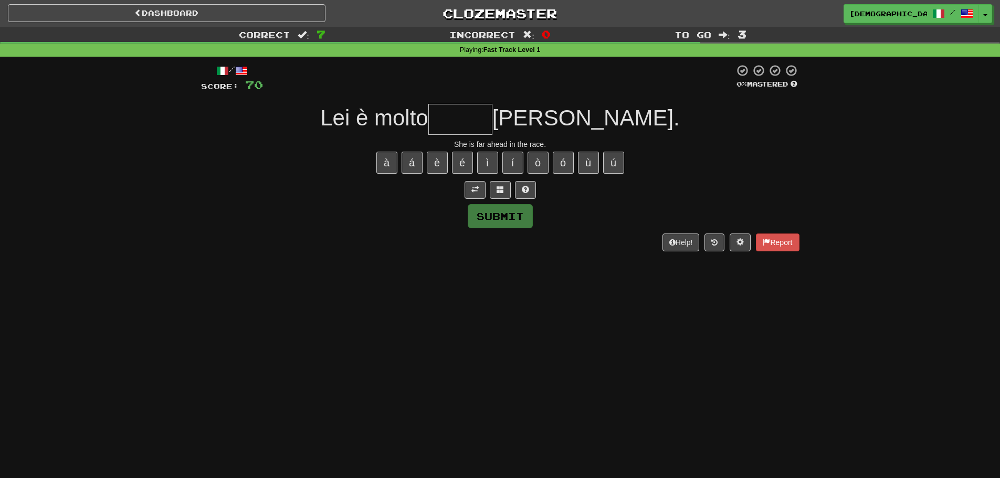
click at [492, 119] on input "text" at bounding box center [460, 119] width 64 height 31
type input "*"
click at [531, 196] on button at bounding box center [525, 190] width 21 height 18
click at [394, 167] on button "à" at bounding box center [386, 163] width 21 height 22
click at [400, 159] on div "à á è é ì í ò ó ù ú" at bounding box center [500, 163] width 598 height 26
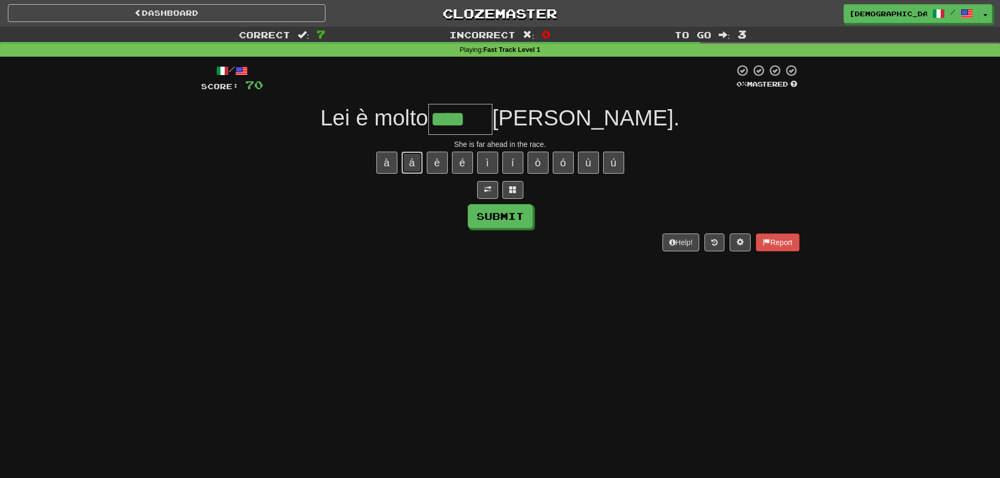
click at [407, 160] on button "á" at bounding box center [412, 163] width 21 height 22
click at [436, 160] on button "è" at bounding box center [437, 163] width 21 height 22
click at [457, 156] on button "é" at bounding box center [462, 163] width 21 height 22
click at [490, 164] on button "ì" at bounding box center [487, 163] width 21 height 22
click at [536, 162] on button "ò" at bounding box center [538, 163] width 21 height 22
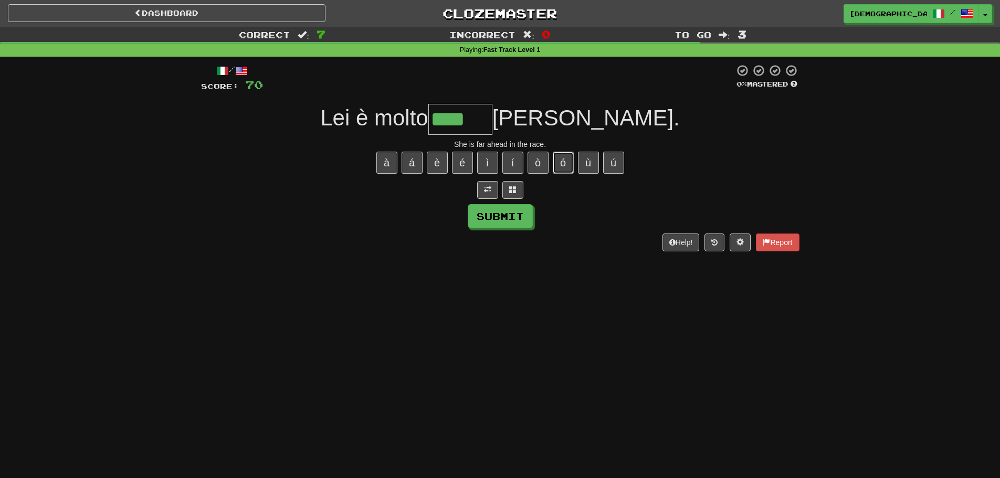
click at [567, 163] on button "ó" at bounding box center [563, 163] width 21 height 22
click at [589, 161] on button "ù" at bounding box center [588, 163] width 21 height 22
click at [615, 160] on button "ú" at bounding box center [613, 163] width 21 height 22
click at [517, 187] on button at bounding box center [512, 190] width 21 height 18
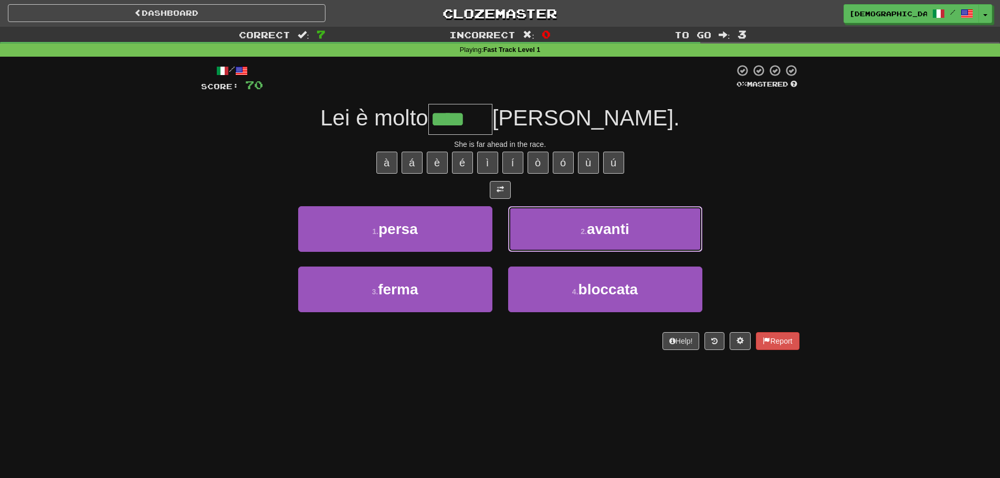
click at [580, 214] on button "2 . avanti" at bounding box center [605, 229] width 194 height 46
type input "******"
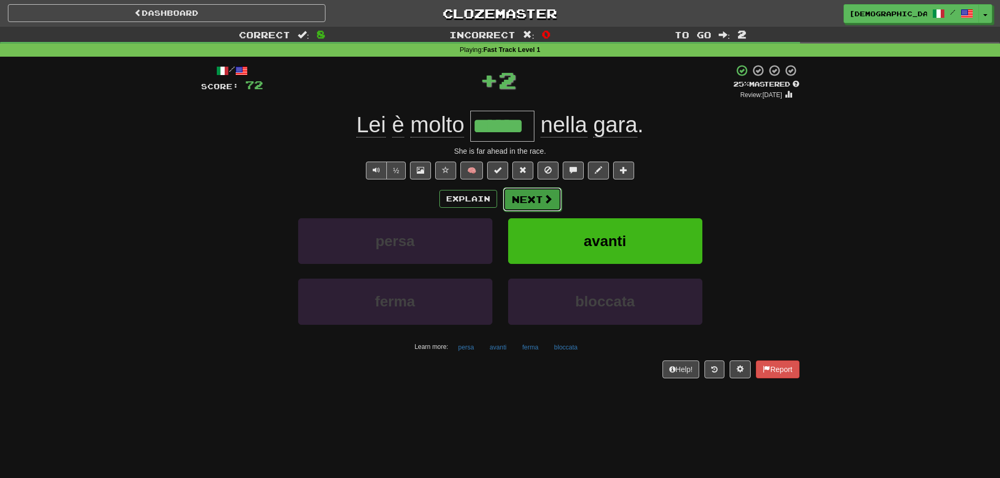
click at [536, 197] on button "Next" at bounding box center [532, 199] width 59 height 24
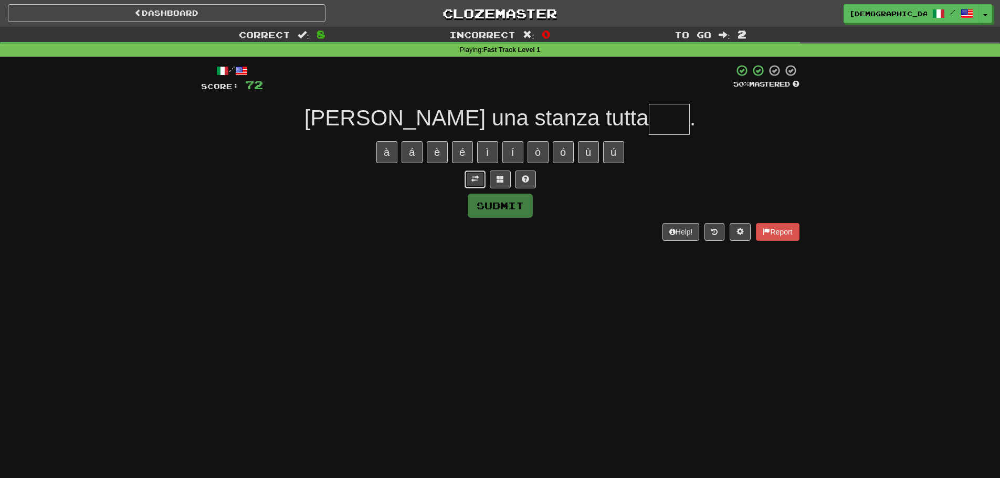
click at [472, 178] on span at bounding box center [474, 178] width 7 height 7
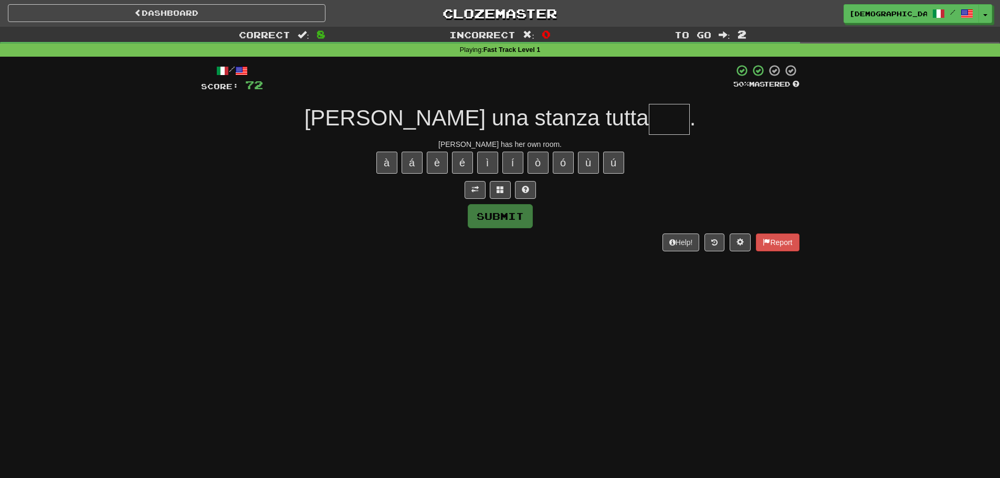
click at [649, 115] on input "text" at bounding box center [669, 119] width 41 height 31
type input "***"
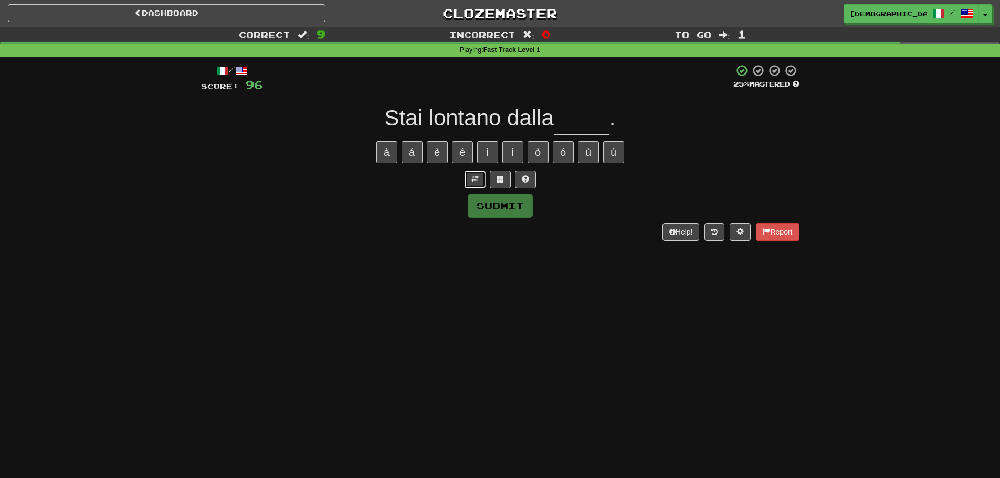
click at [468, 180] on button at bounding box center [475, 180] width 21 height 18
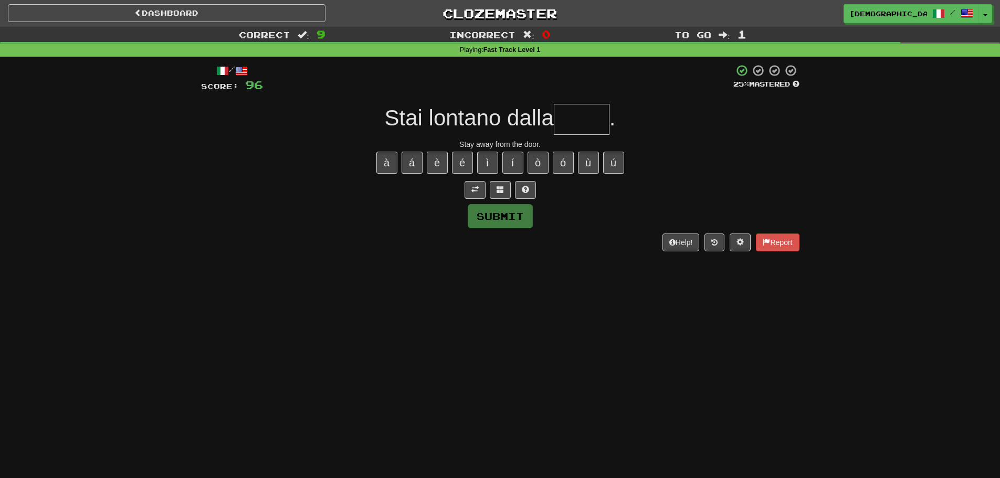
click at [572, 119] on input "text" at bounding box center [582, 119] width 56 height 31
type input "*"
type input "*****"
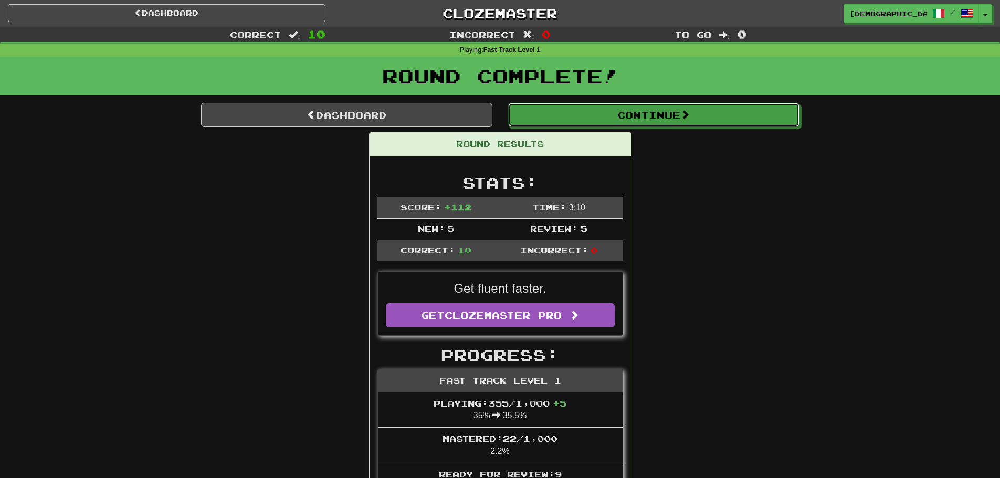
drag, startPoint x: 619, startPoint y: 107, endPoint x: 624, endPoint y: 124, distance: 18.1
click at [624, 124] on button "Continue" at bounding box center [653, 115] width 291 height 24
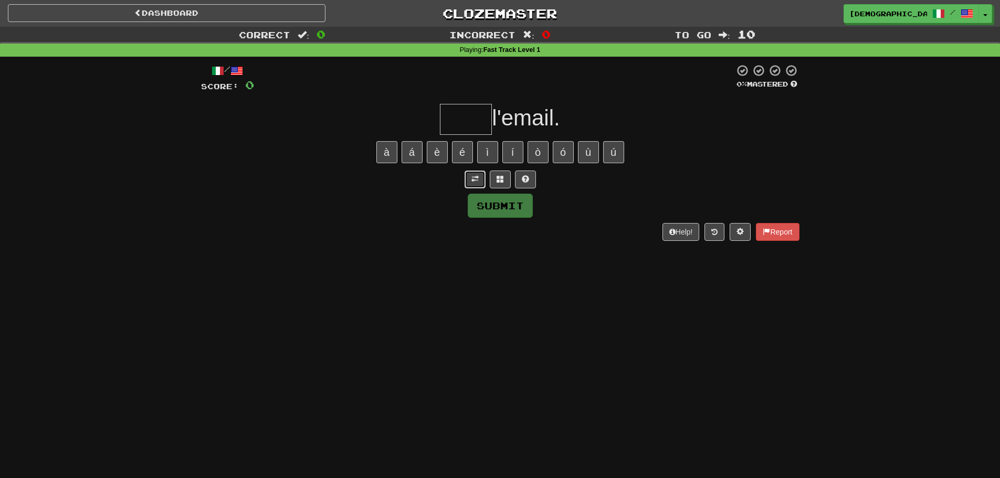
click at [472, 185] on button at bounding box center [475, 180] width 21 height 18
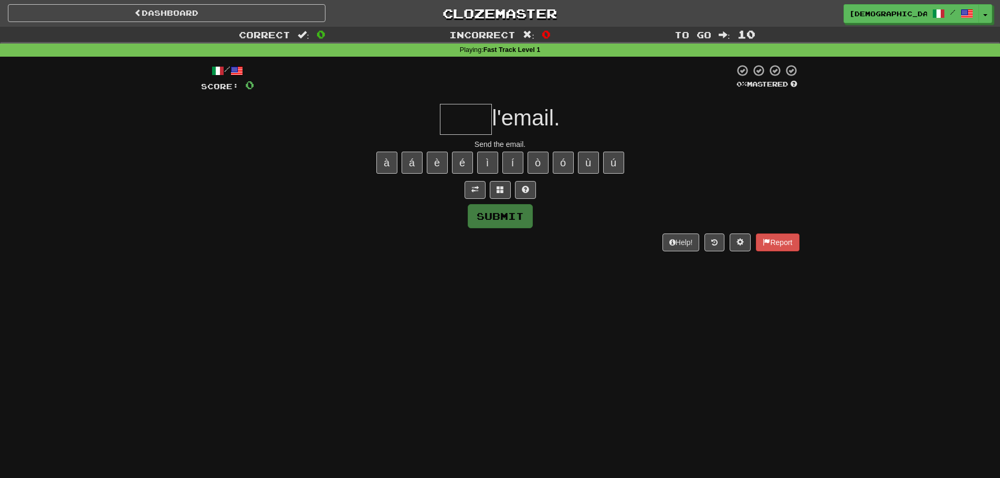
click at [463, 112] on input "text" at bounding box center [466, 119] width 52 height 31
click at [495, 188] on button at bounding box center [500, 190] width 21 height 18
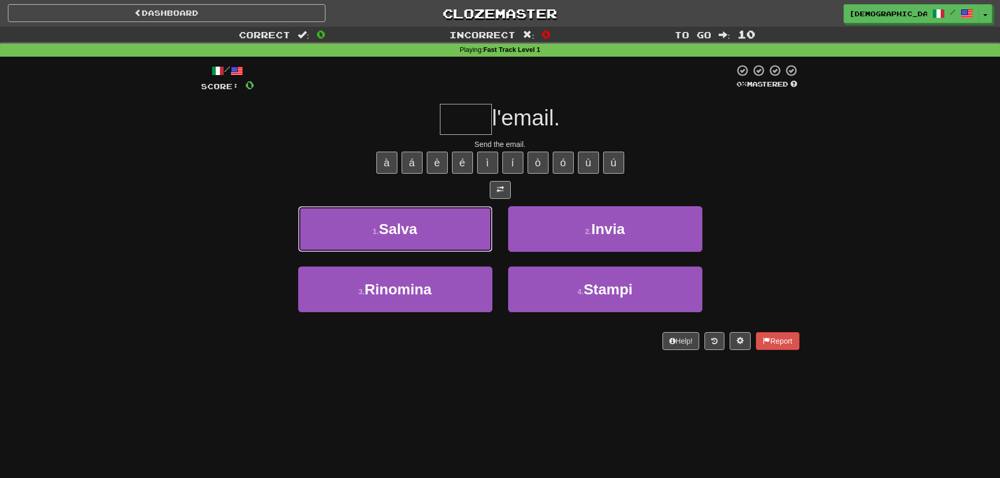
click at [455, 215] on button "1 . [GEOGRAPHIC_DATA]" at bounding box center [395, 229] width 194 height 46
type input "*****"
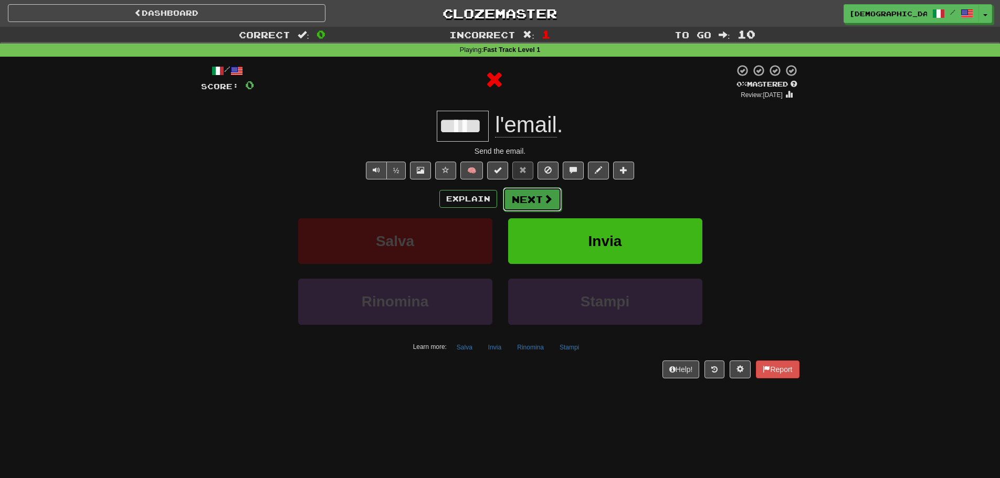
click at [512, 194] on button "Next" at bounding box center [532, 199] width 59 height 24
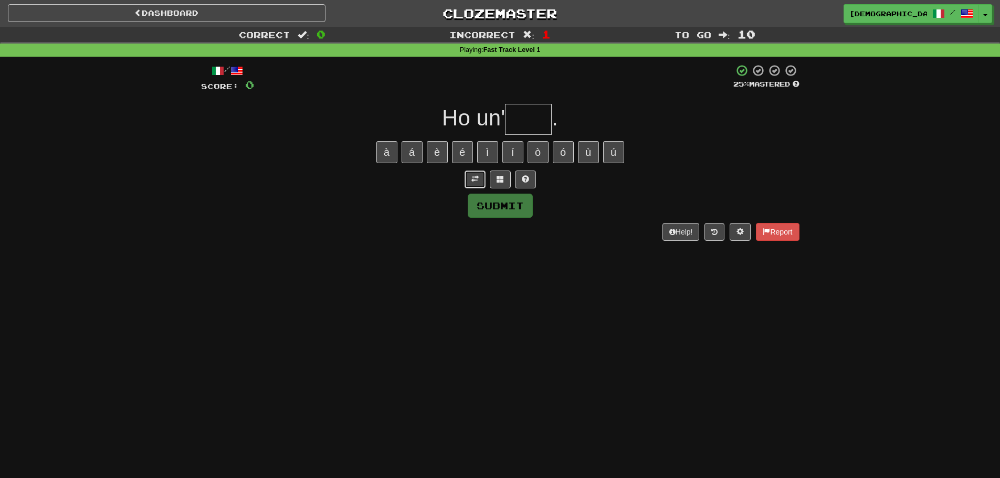
click at [472, 183] on span at bounding box center [474, 178] width 7 height 7
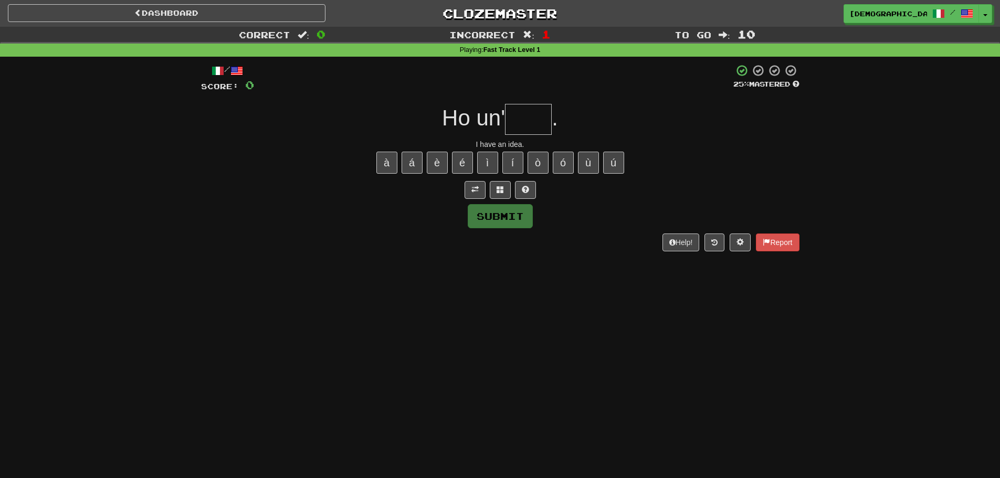
click at [531, 119] on input "text" at bounding box center [528, 119] width 47 height 31
type input "****"
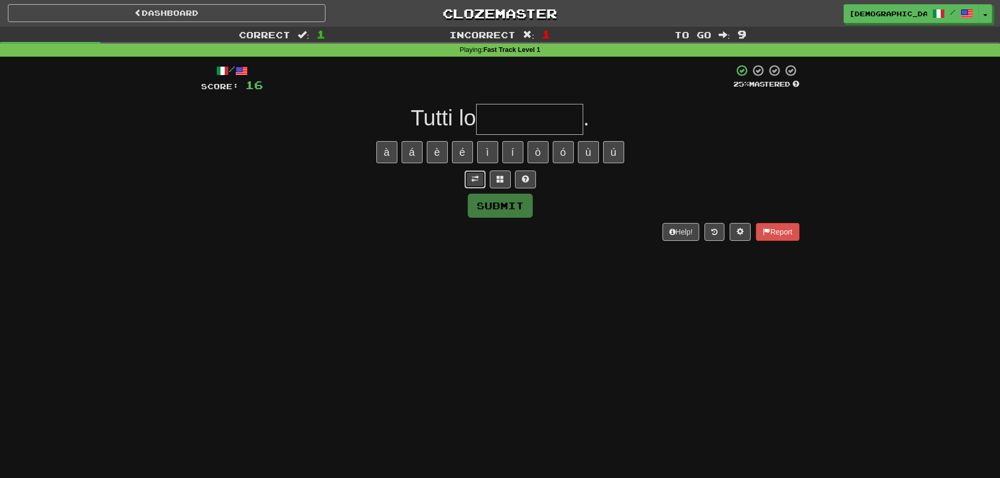
click at [477, 185] on button at bounding box center [475, 180] width 21 height 18
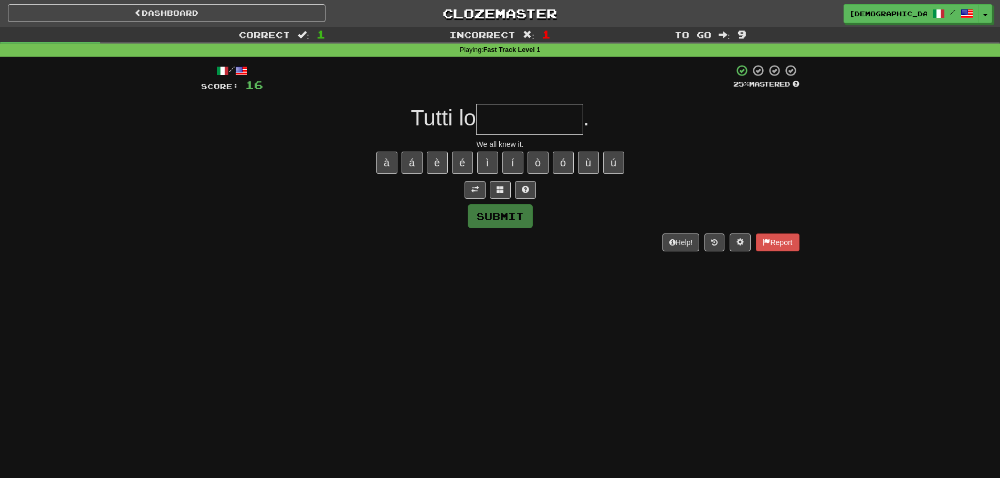
click at [540, 128] on input "text" at bounding box center [529, 119] width 107 height 31
type input "*"
click at [522, 190] on span at bounding box center [525, 189] width 7 height 7
type input "********"
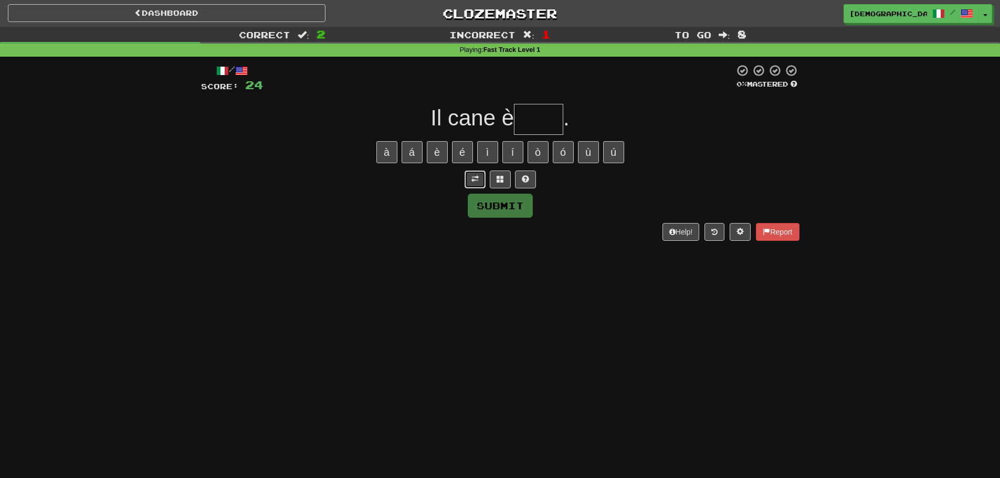
click at [474, 181] on span at bounding box center [474, 178] width 7 height 7
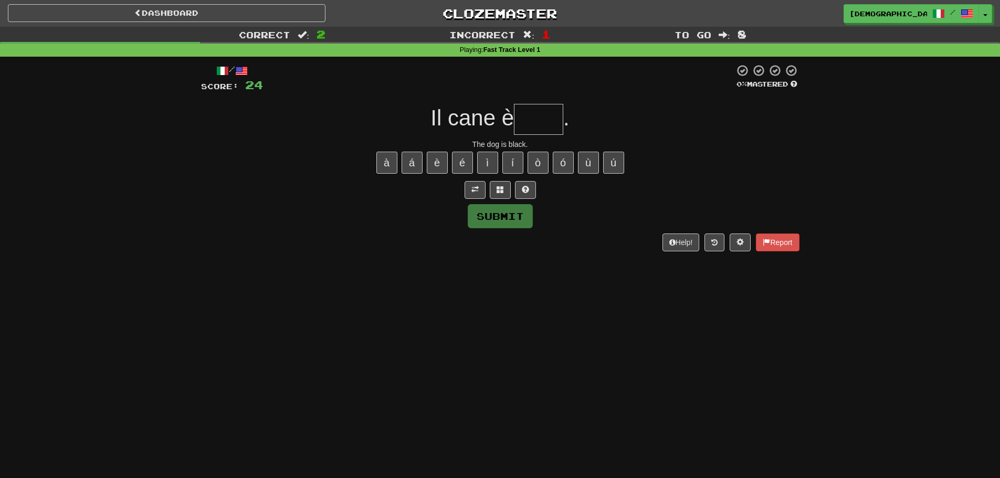
click at [535, 129] on input "text" at bounding box center [538, 119] width 49 height 31
type input "****"
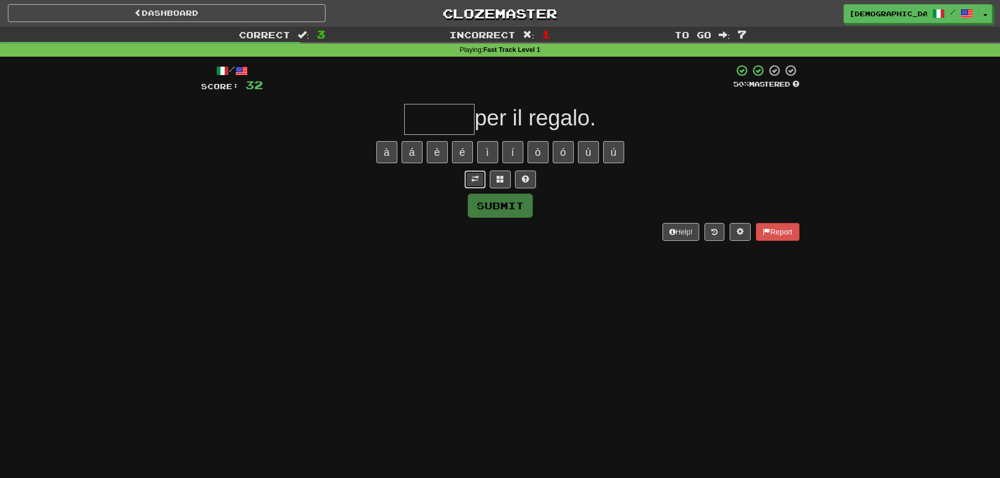
click at [472, 175] on span at bounding box center [474, 178] width 7 height 7
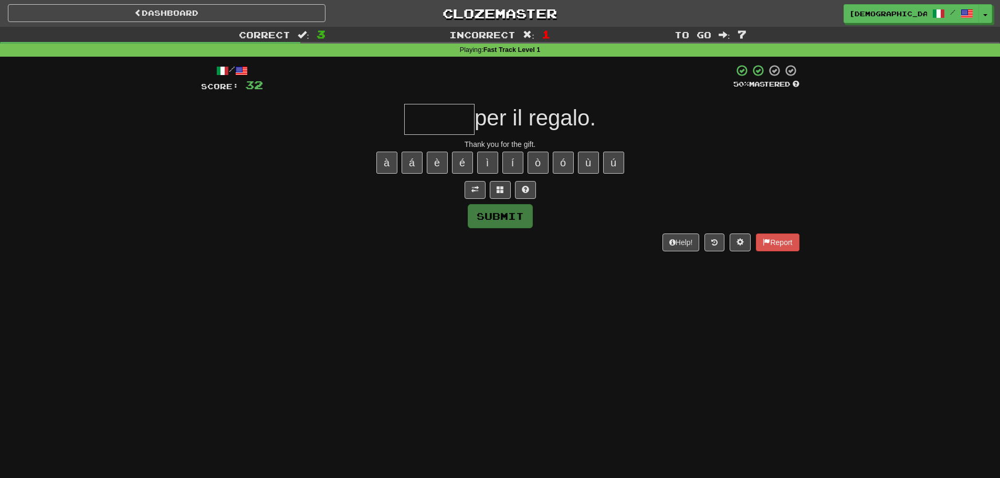
click at [451, 131] on input "text" at bounding box center [439, 119] width 70 height 31
type input "******"
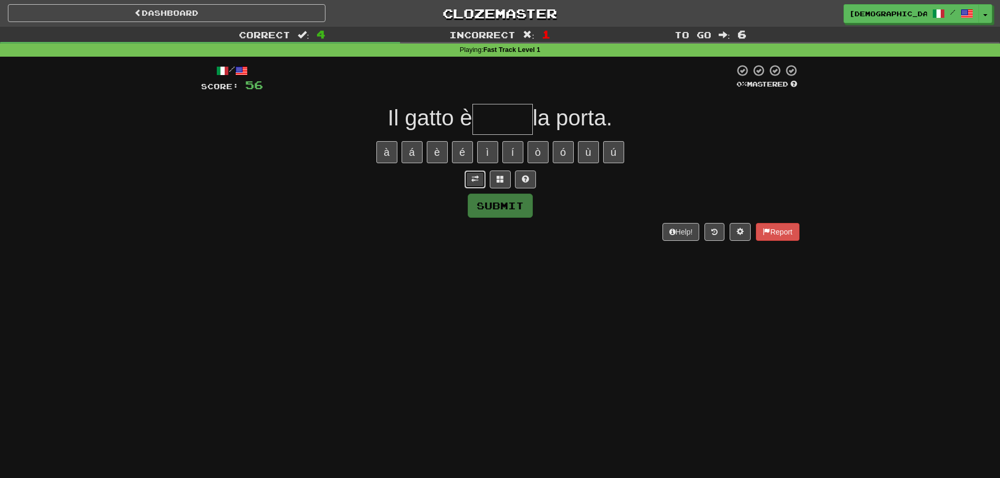
click at [476, 174] on button at bounding box center [475, 180] width 21 height 18
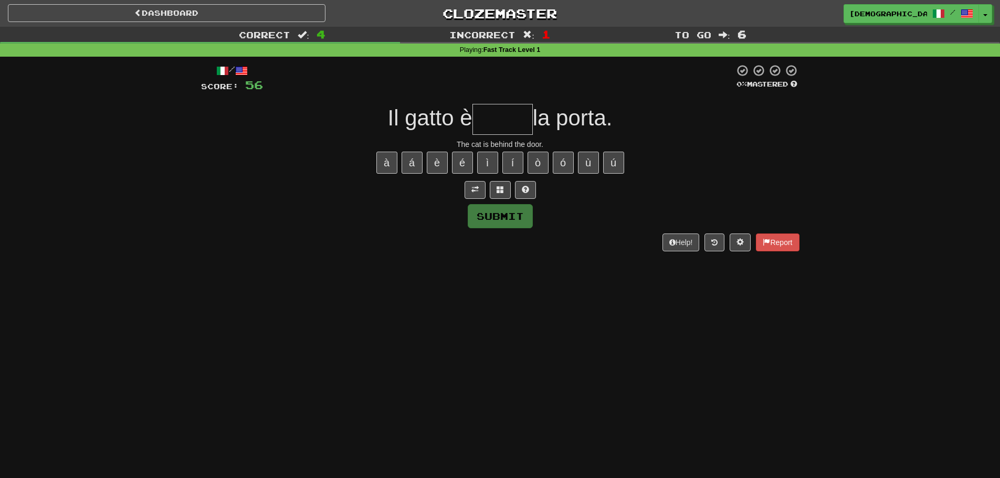
click at [496, 120] on input "text" at bounding box center [502, 119] width 60 height 31
type input "*"
click at [507, 189] on button at bounding box center [500, 190] width 21 height 18
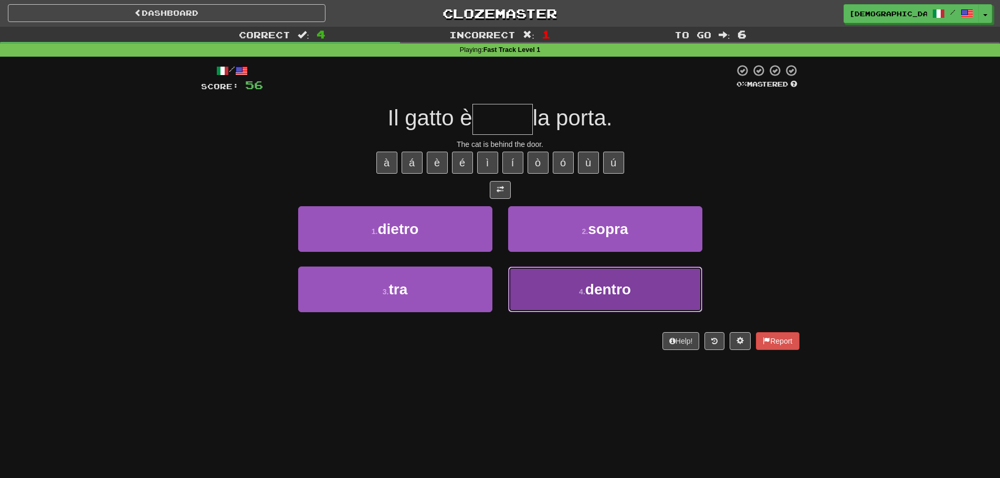
click at [558, 308] on button "4 . dentro" at bounding box center [605, 290] width 194 height 46
type input "******"
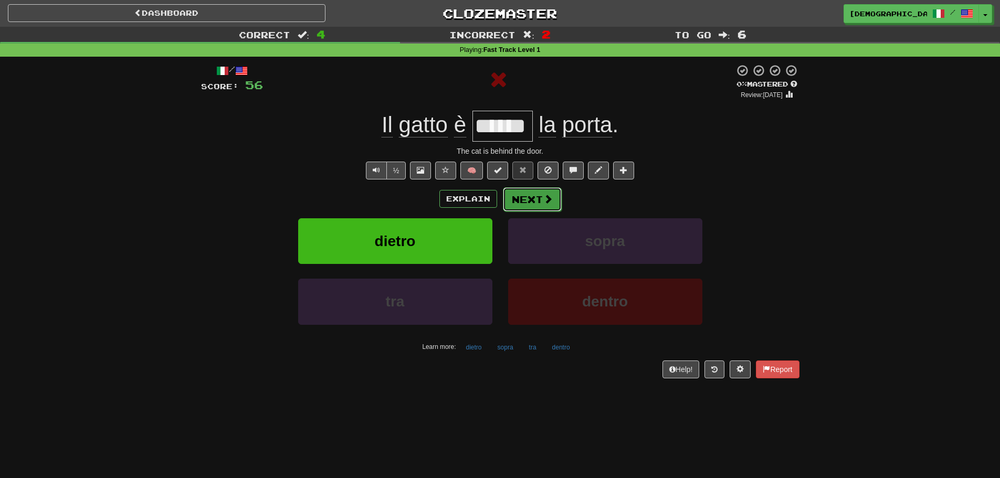
click at [520, 205] on button "Next" at bounding box center [532, 199] width 59 height 24
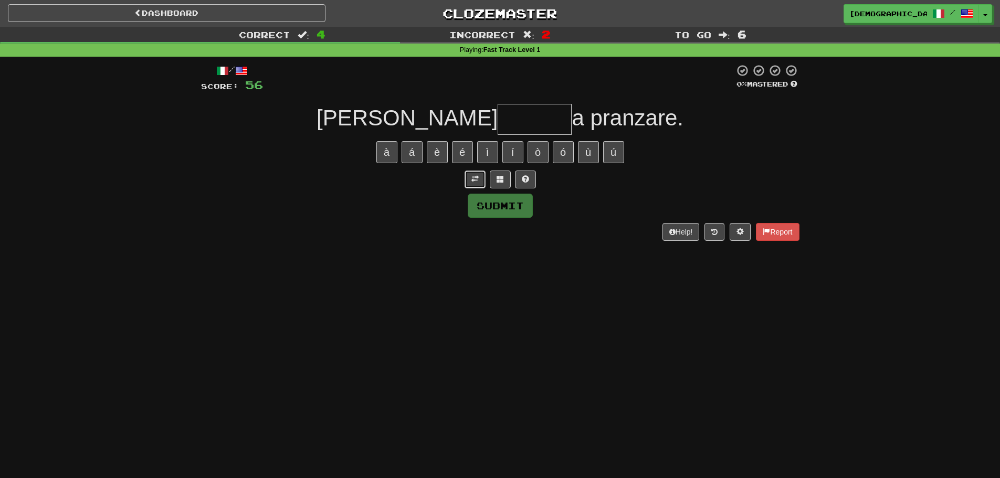
click at [472, 184] on button at bounding box center [475, 180] width 21 height 18
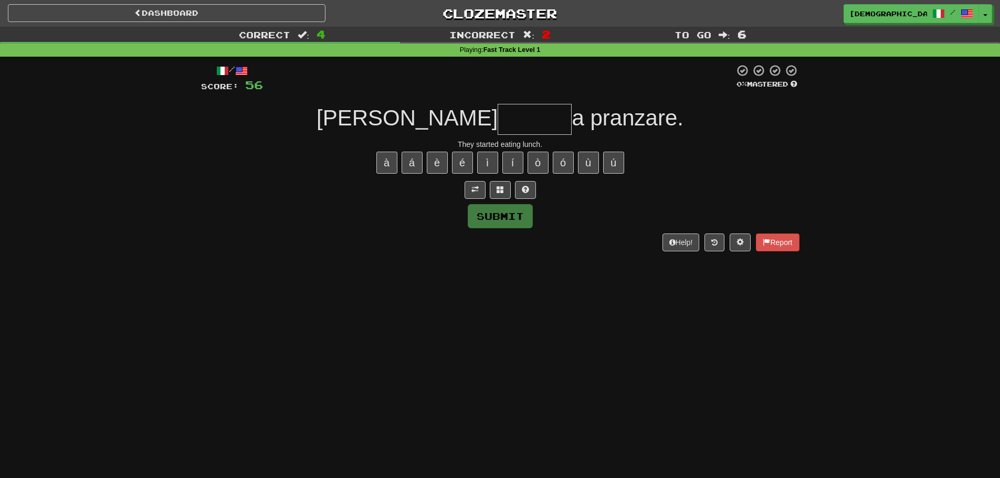
click at [498, 128] on input "text" at bounding box center [535, 119] width 74 height 31
type input "*"
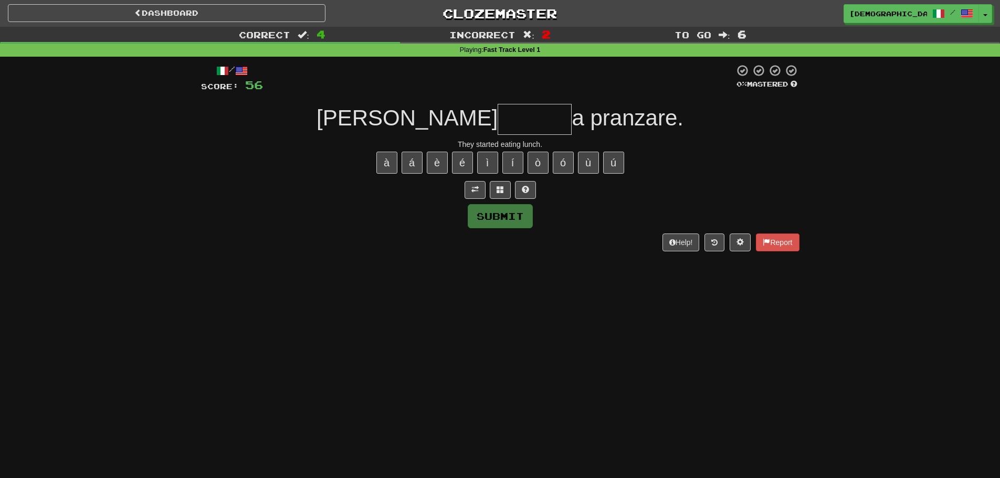
type input "*"
click at [531, 182] on button at bounding box center [525, 190] width 21 height 18
click at [520, 189] on button at bounding box center [512, 190] width 21 height 18
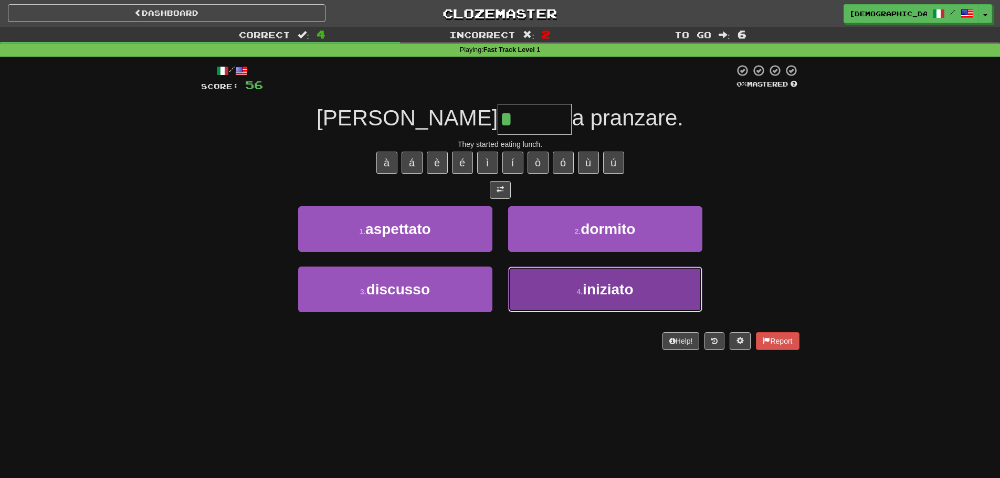
click at [574, 283] on button "4 . iniziato" at bounding box center [605, 290] width 194 height 46
type input "********"
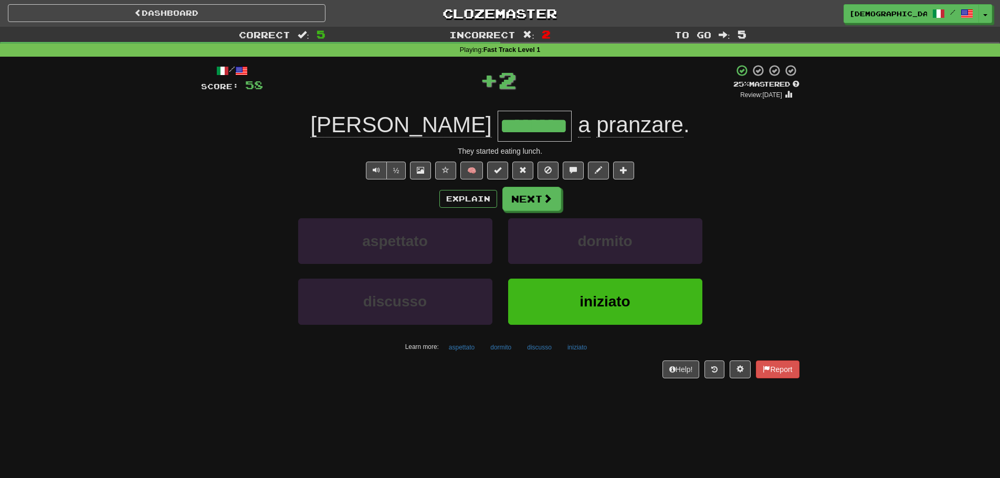
click at [596, 125] on span "pranzare" at bounding box center [639, 124] width 87 height 25
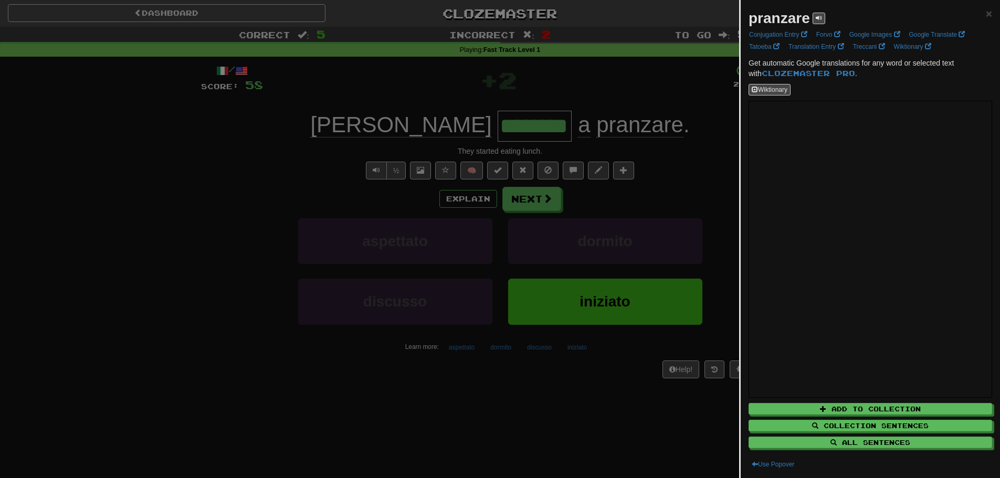
click at [702, 181] on div at bounding box center [500, 239] width 1000 height 478
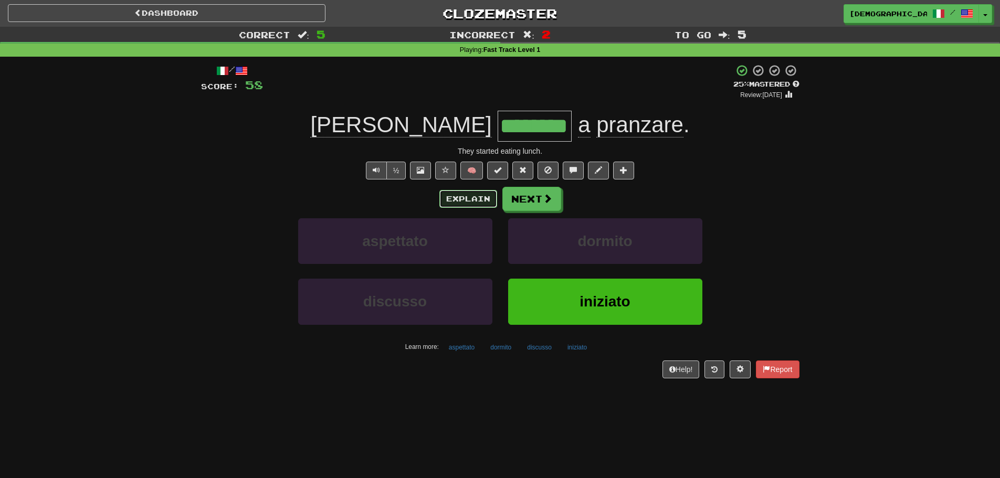
click at [483, 203] on button "Explain" at bounding box center [468, 199] width 58 height 18
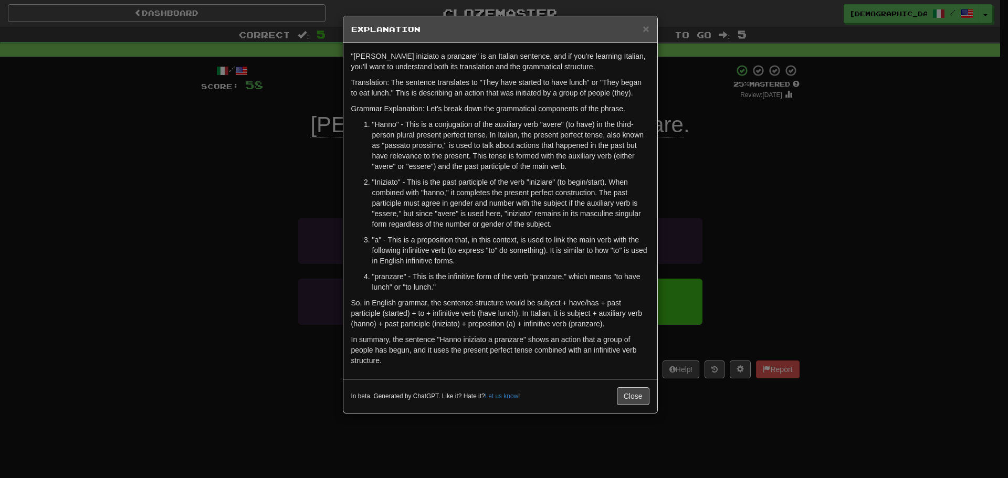
click at [755, 175] on div "× Explanation "Hanno iniziato a pranzare" is an Italian sentence, and if you're…" at bounding box center [504, 239] width 1008 height 478
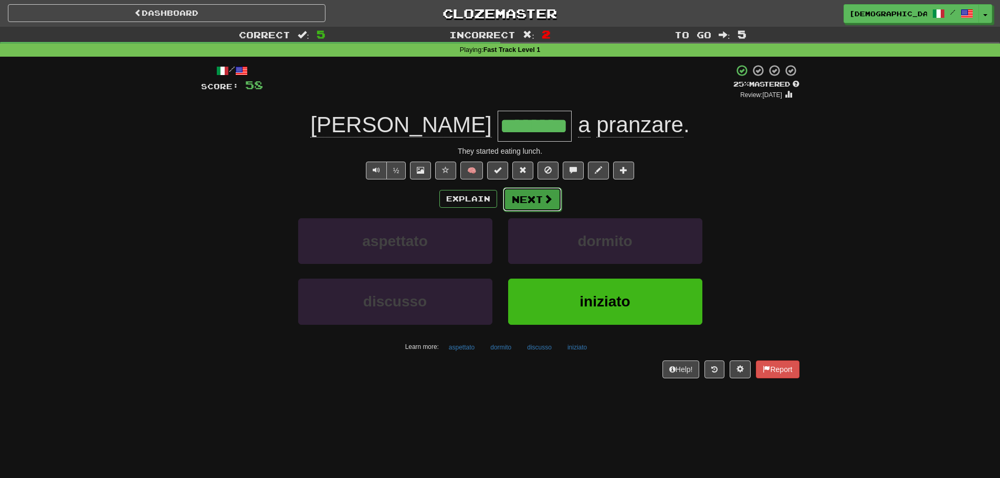
click at [530, 190] on button "Next" at bounding box center [532, 199] width 59 height 24
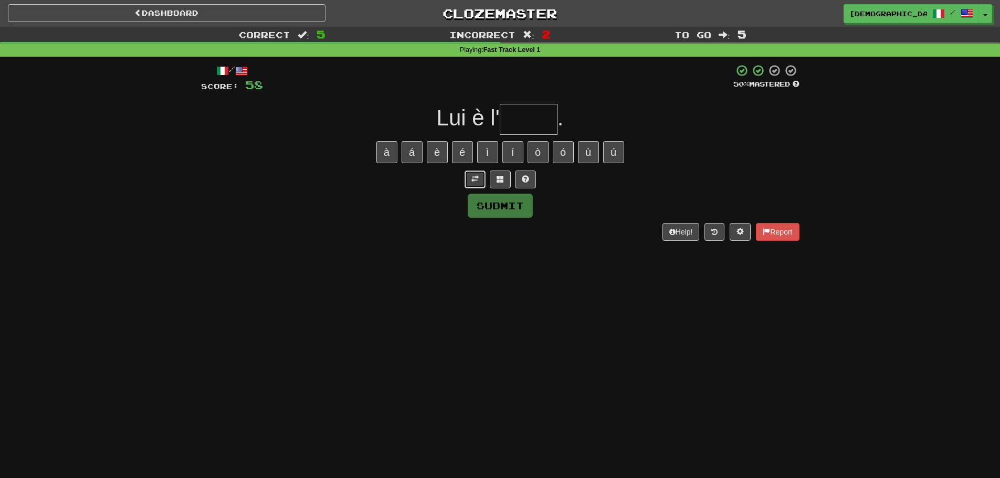
click at [482, 182] on button at bounding box center [475, 180] width 21 height 18
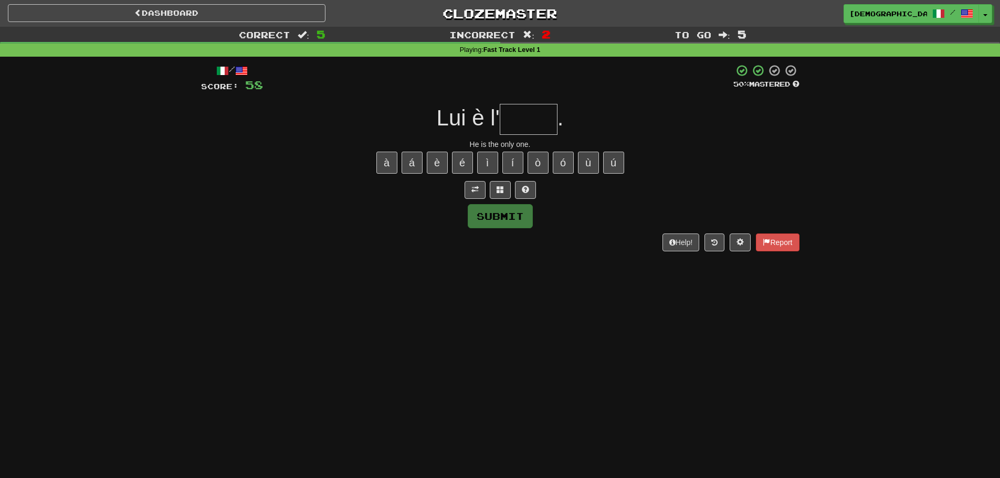
click at [528, 123] on input "text" at bounding box center [529, 119] width 58 height 31
type input "*"
type input "*****"
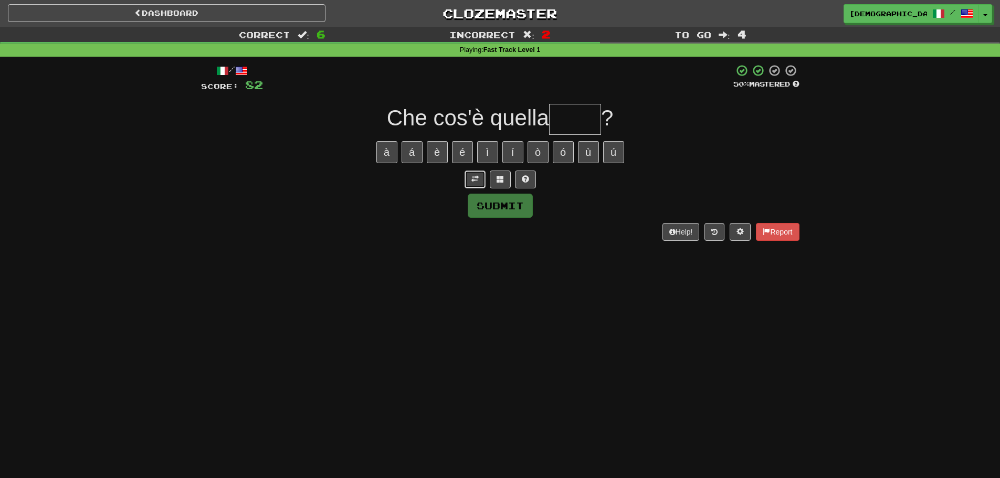
click at [474, 183] on span at bounding box center [474, 178] width 7 height 7
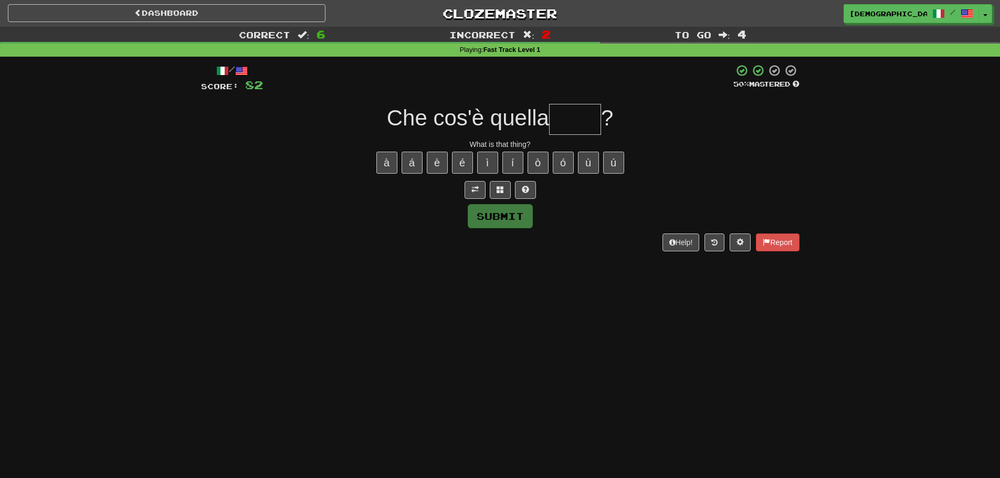
click at [573, 120] on input "text" at bounding box center [575, 119] width 52 height 31
type input "*"
type input "****"
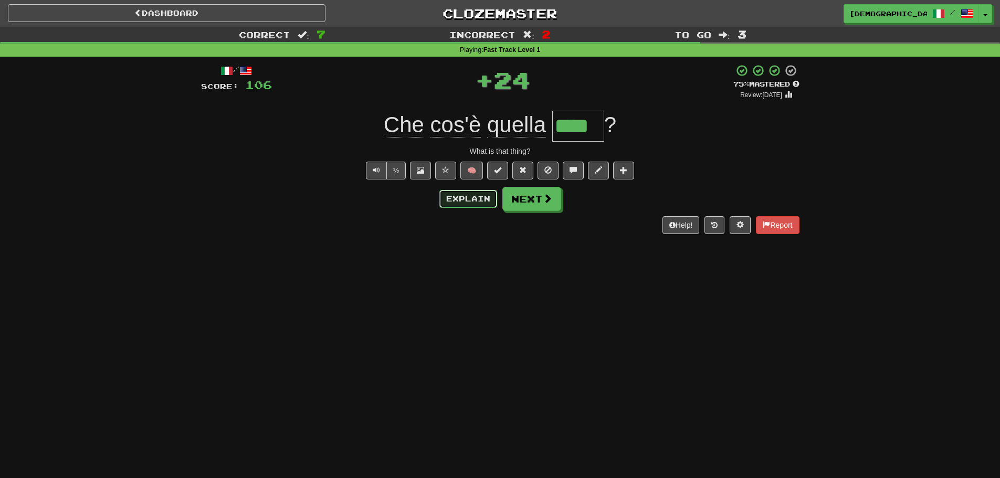
click at [461, 205] on button "Explain" at bounding box center [468, 199] width 58 height 18
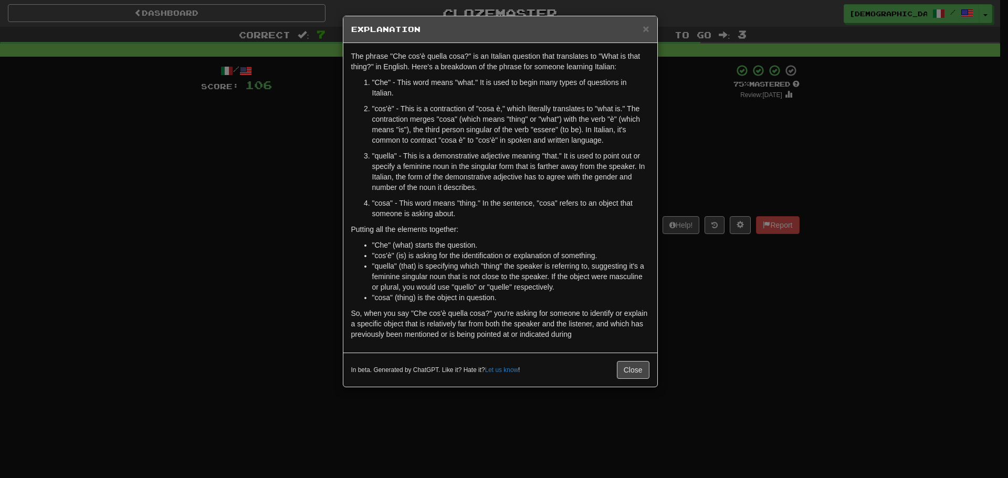
click at [703, 313] on div "× Explanation The phrase "Che cos'è quella cosa?" is an Italian question that t…" at bounding box center [504, 239] width 1008 height 478
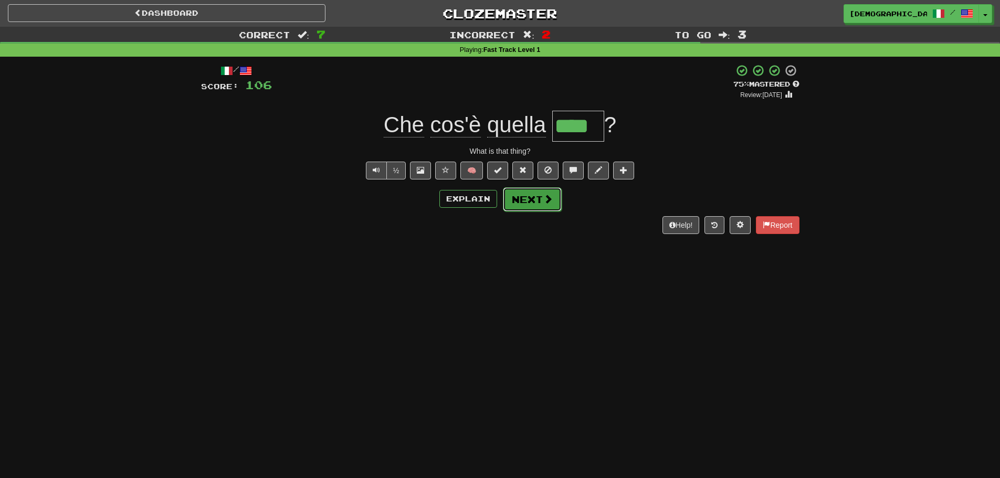
click at [529, 203] on button "Next" at bounding box center [532, 199] width 59 height 24
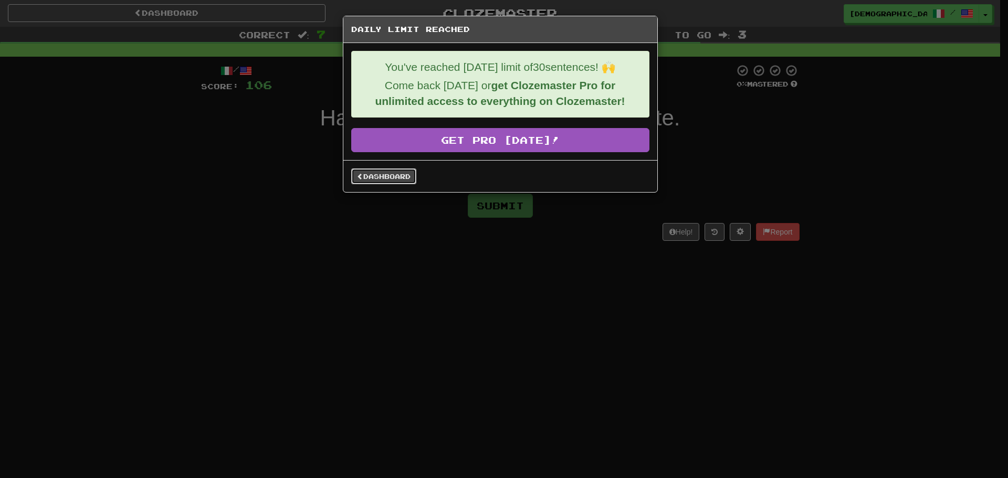
click at [393, 174] on link "Dashboard" at bounding box center [383, 177] width 65 height 16
